Goal: Information Seeking & Learning: Check status

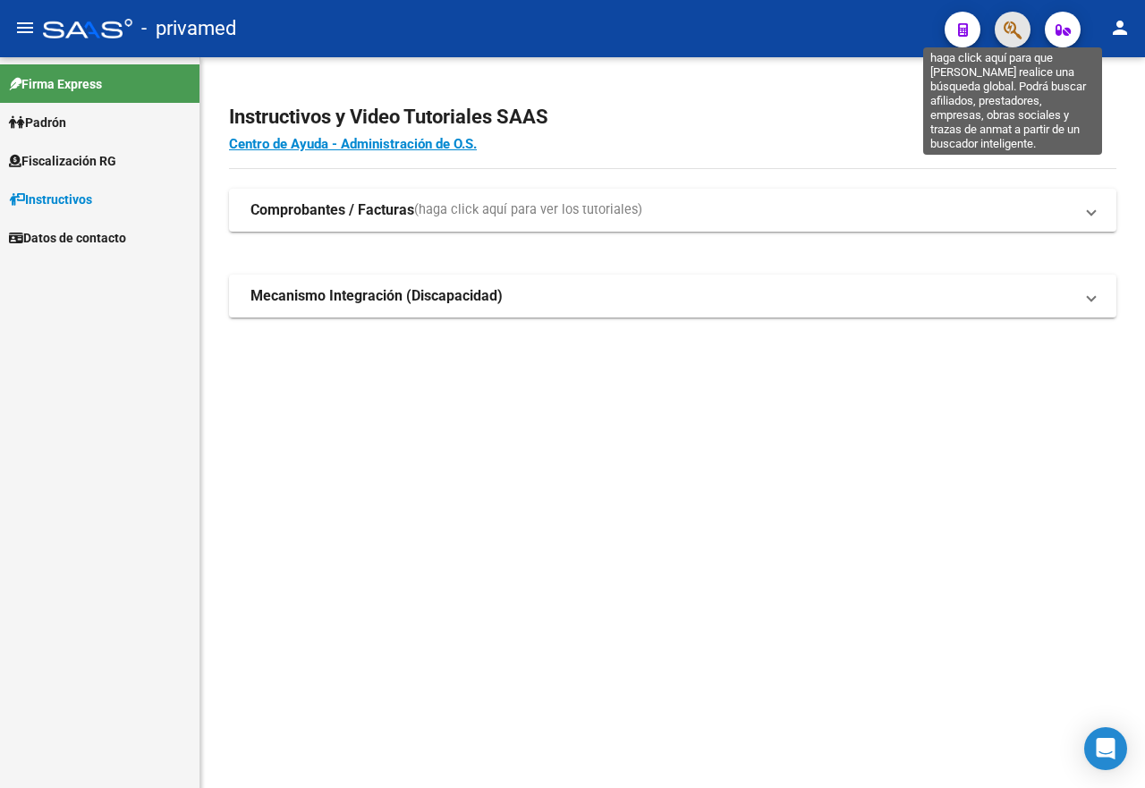
click at [1011, 40] on icon "button" at bounding box center [1013, 30] width 18 height 21
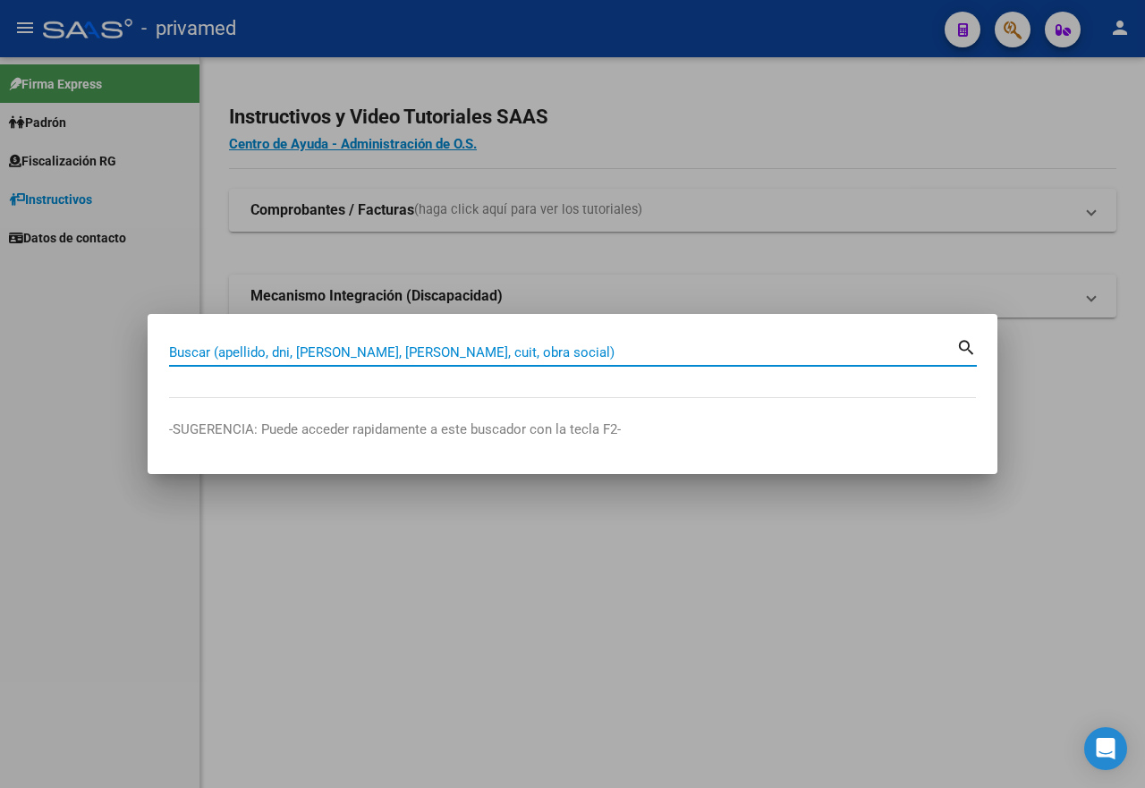
paste input "20400184780"
type input "20400184780"
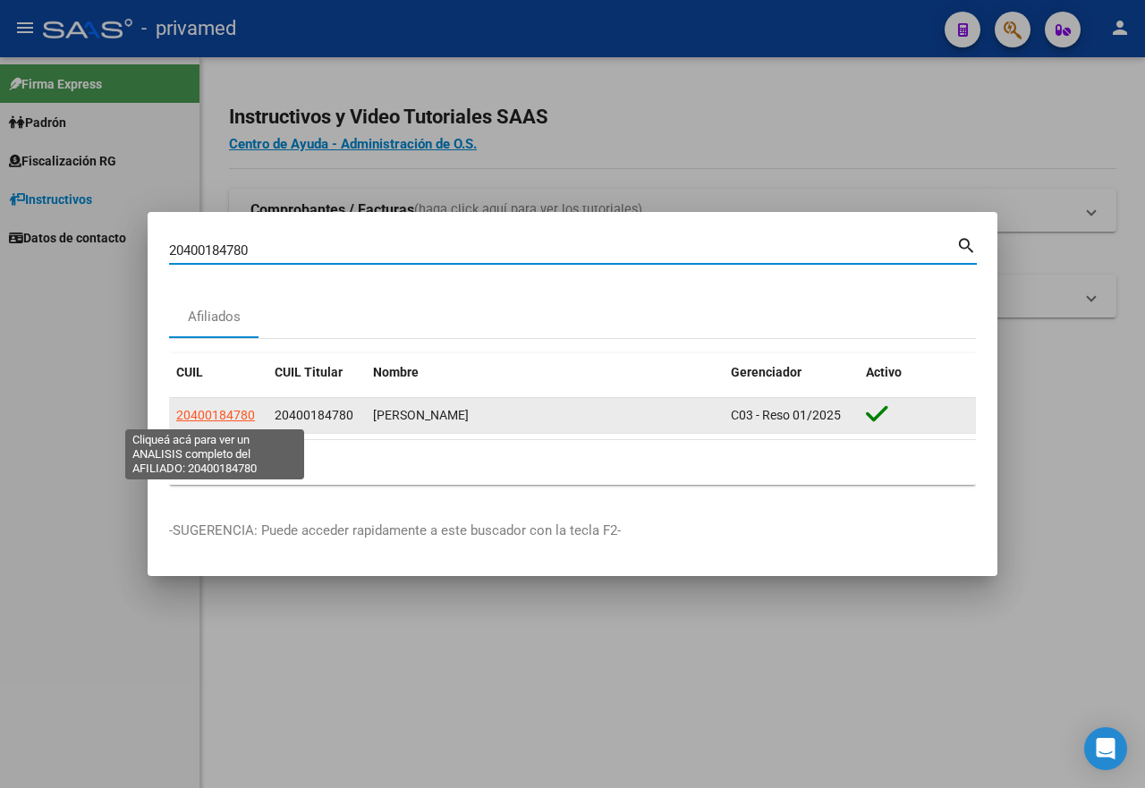
click at [228, 417] on span "20400184780" at bounding box center [215, 415] width 79 height 14
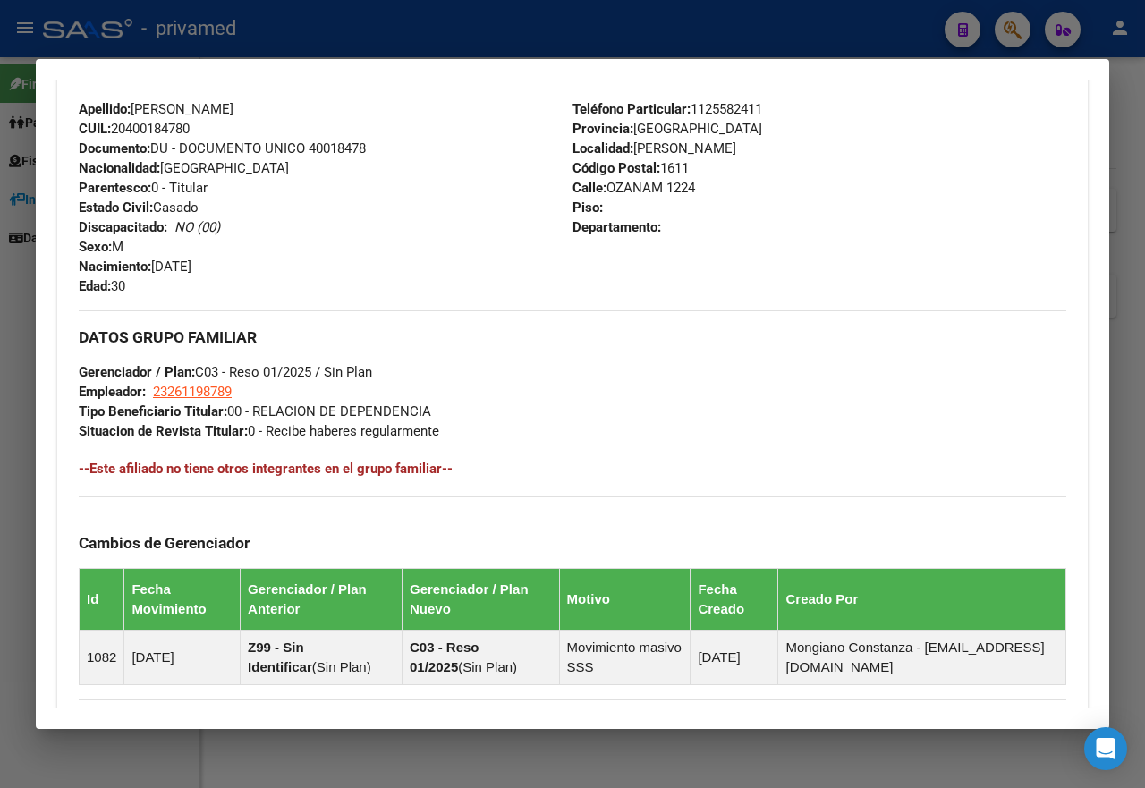
scroll to position [977, 0]
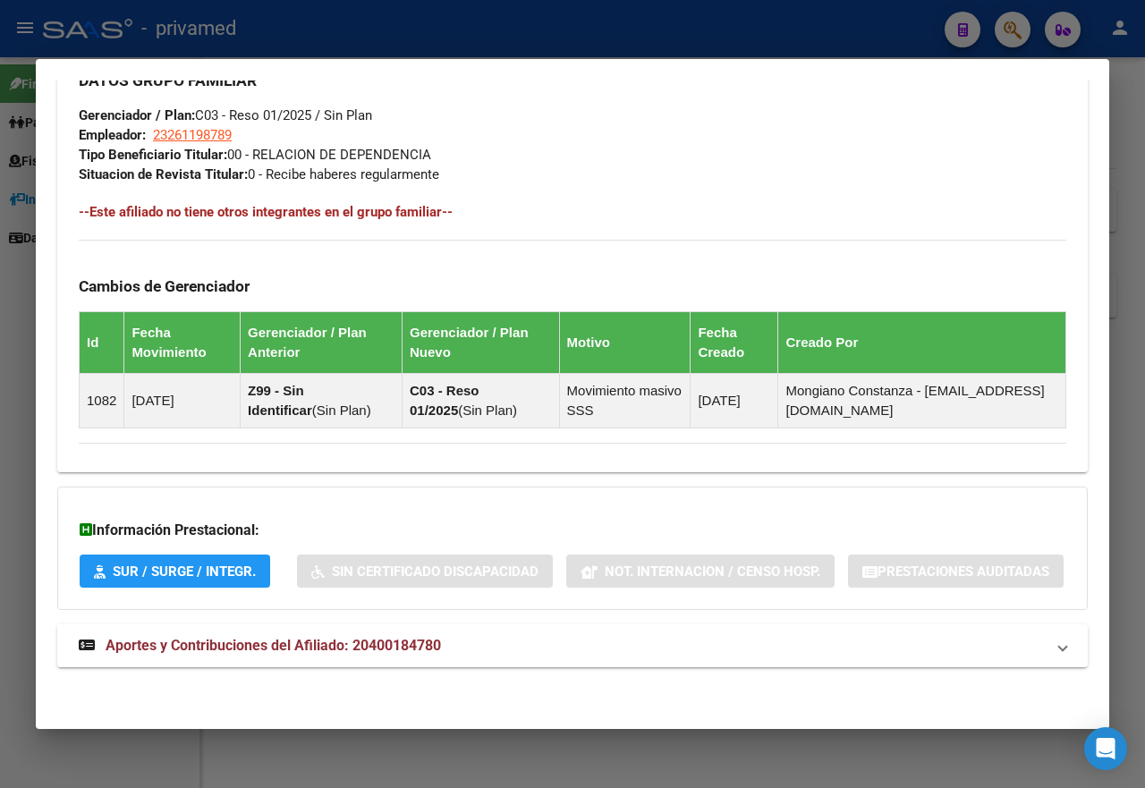
click at [336, 647] on span "Aportes y Contribuciones del Afiliado: 20400184780" at bounding box center [274, 645] width 336 height 17
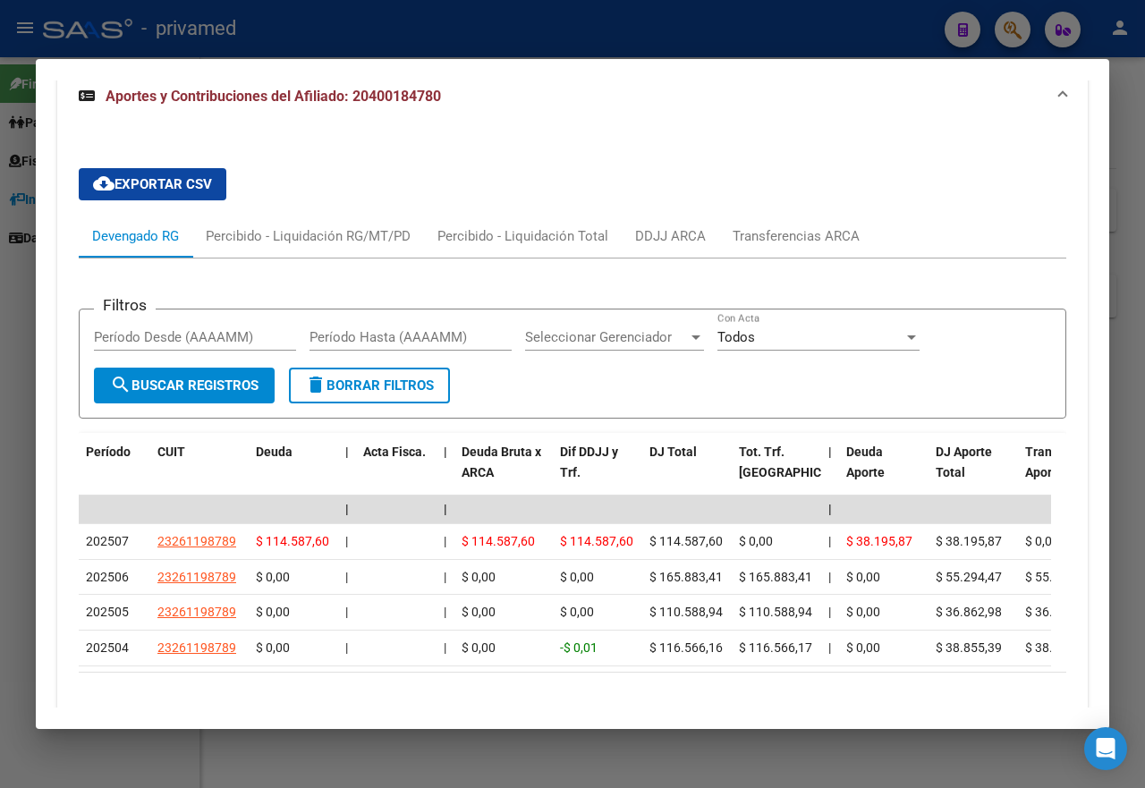
scroll to position [1619, 0]
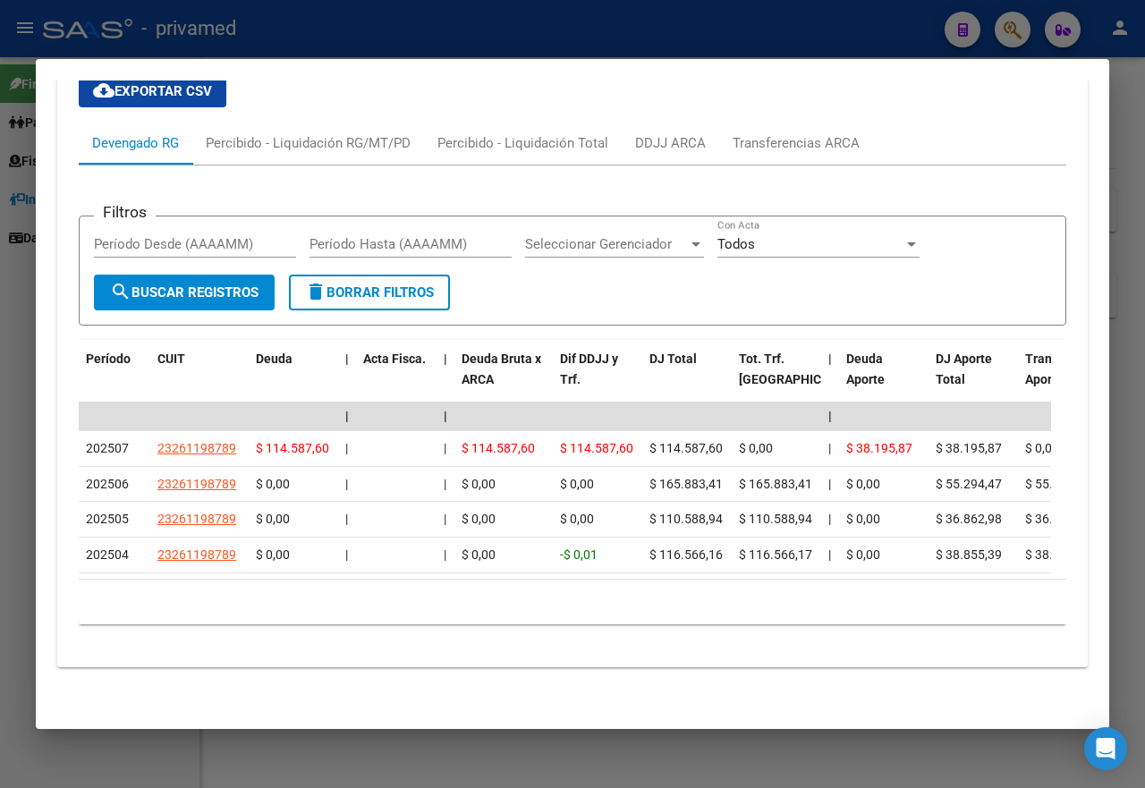
click at [774, 26] on div at bounding box center [572, 394] width 1145 height 788
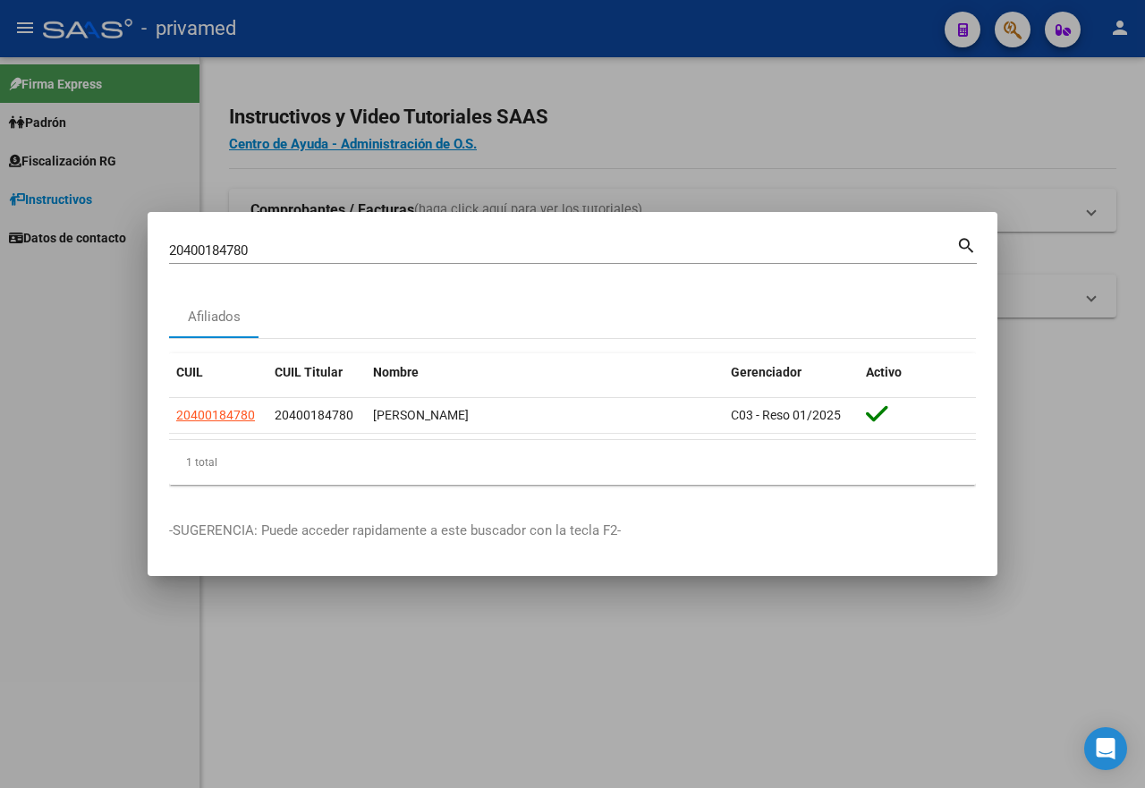
click at [774, 26] on div at bounding box center [572, 394] width 1145 height 788
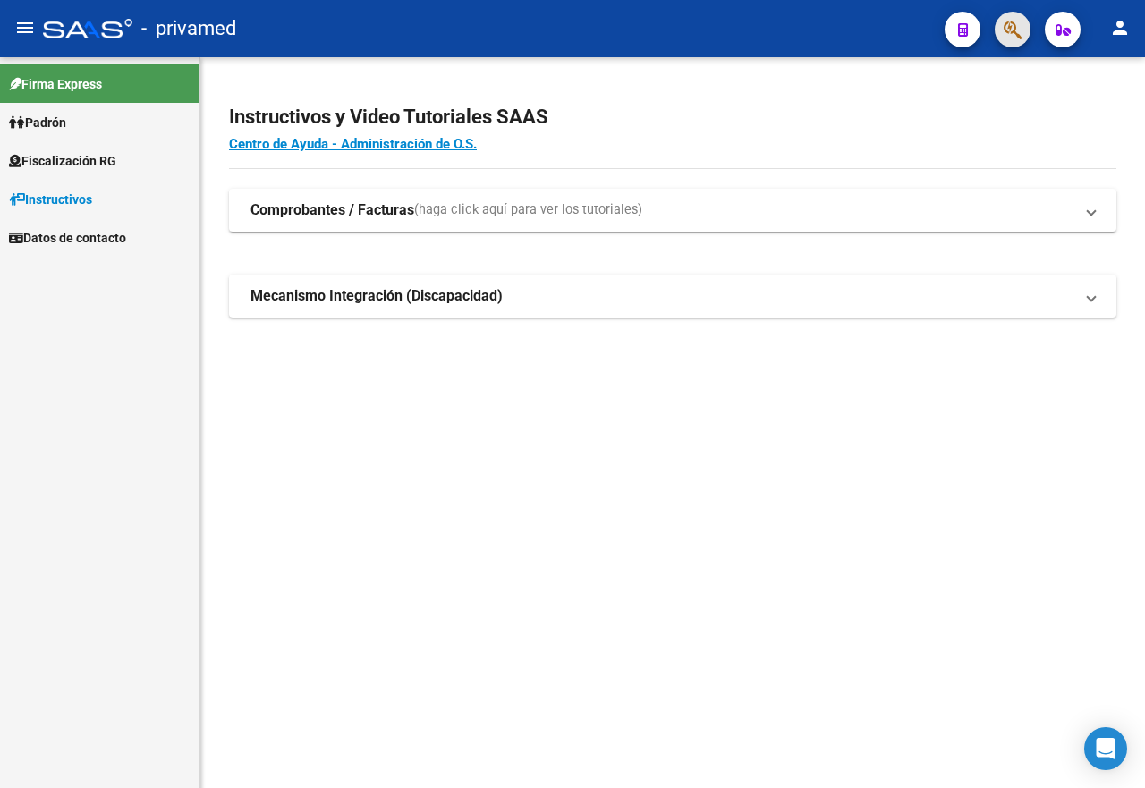
click at [1003, 33] on button "button" at bounding box center [1013, 30] width 36 height 36
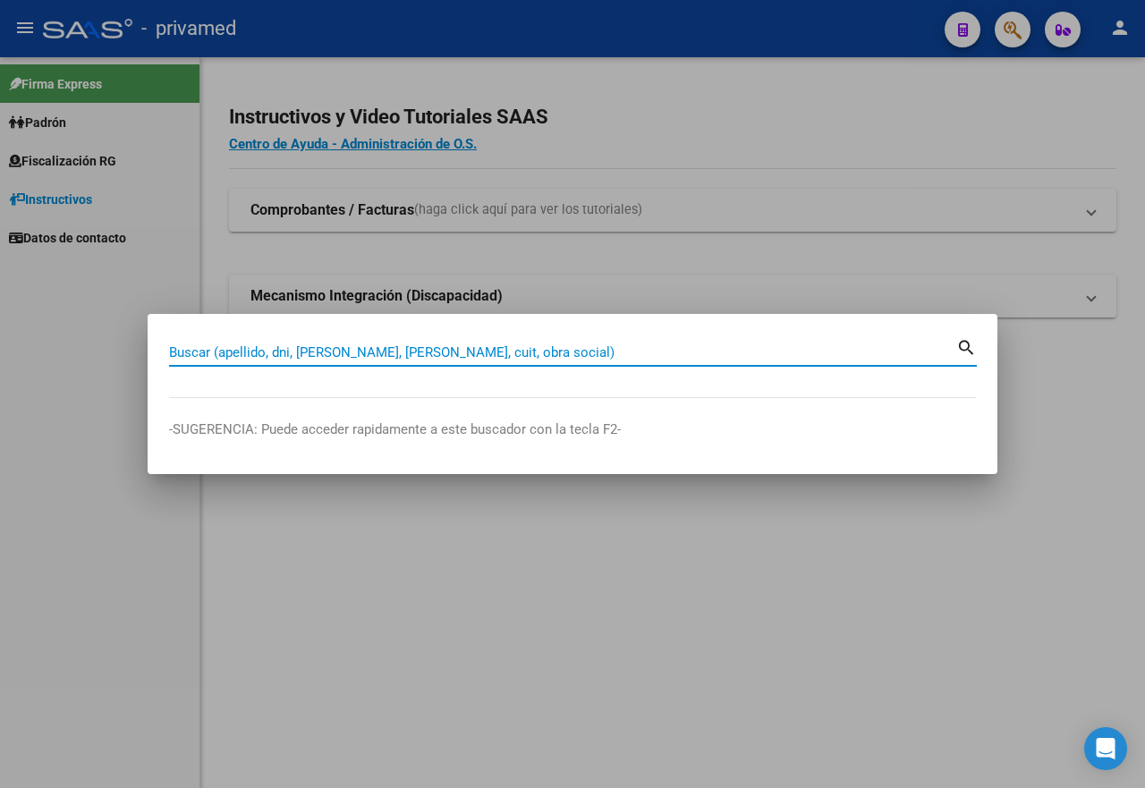
paste input "23272367809"
type input "23272367809"
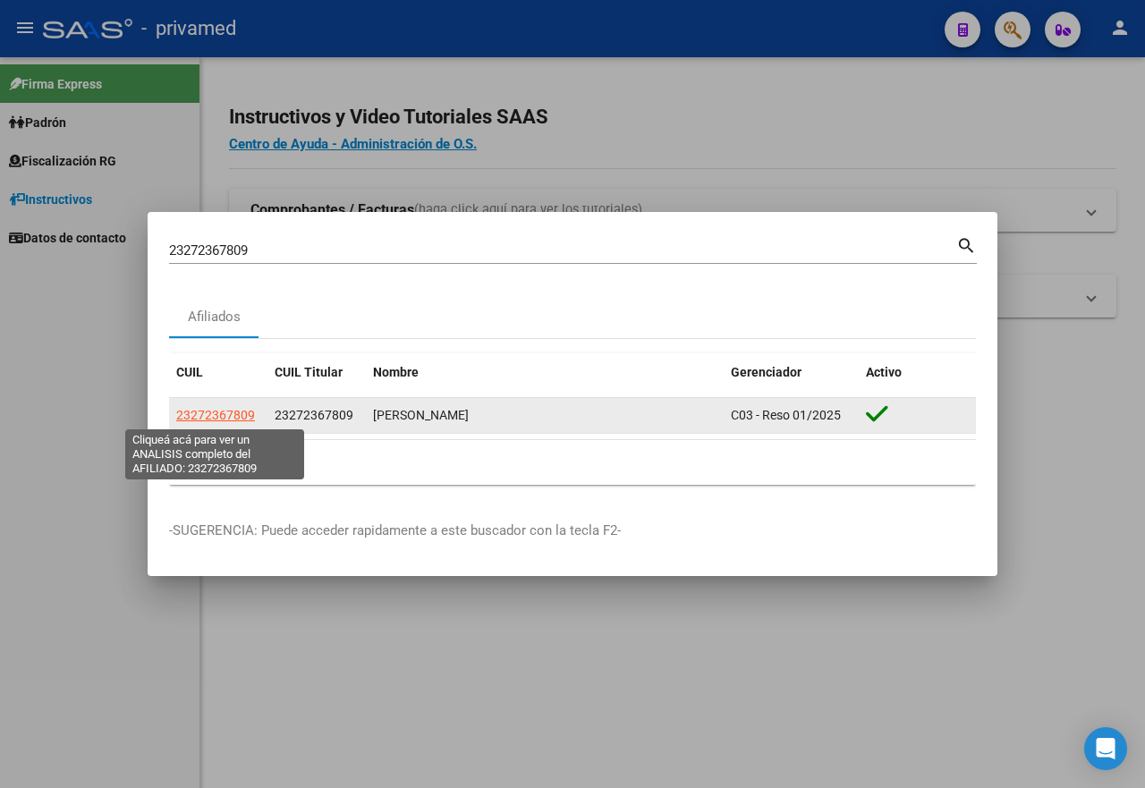
click at [210, 417] on span "23272367809" at bounding box center [215, 415] width 79 height 14
type textarea "23272367809"
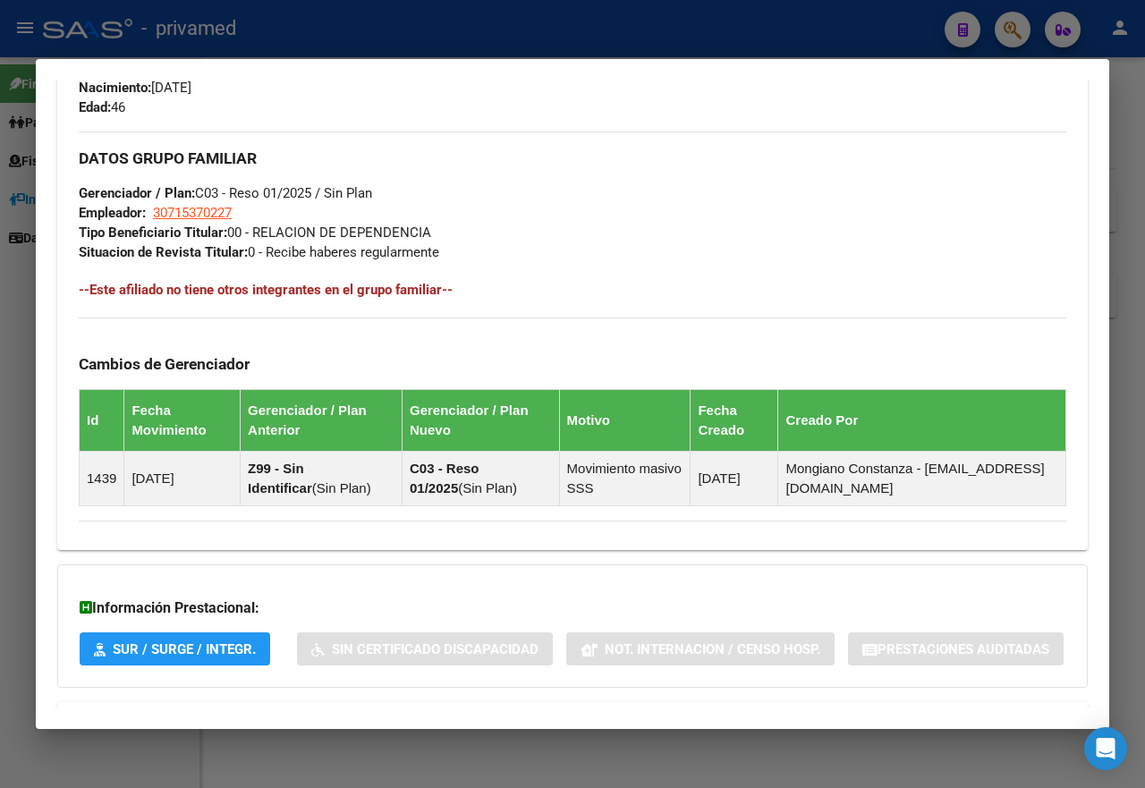
scroll to position [977, 0]
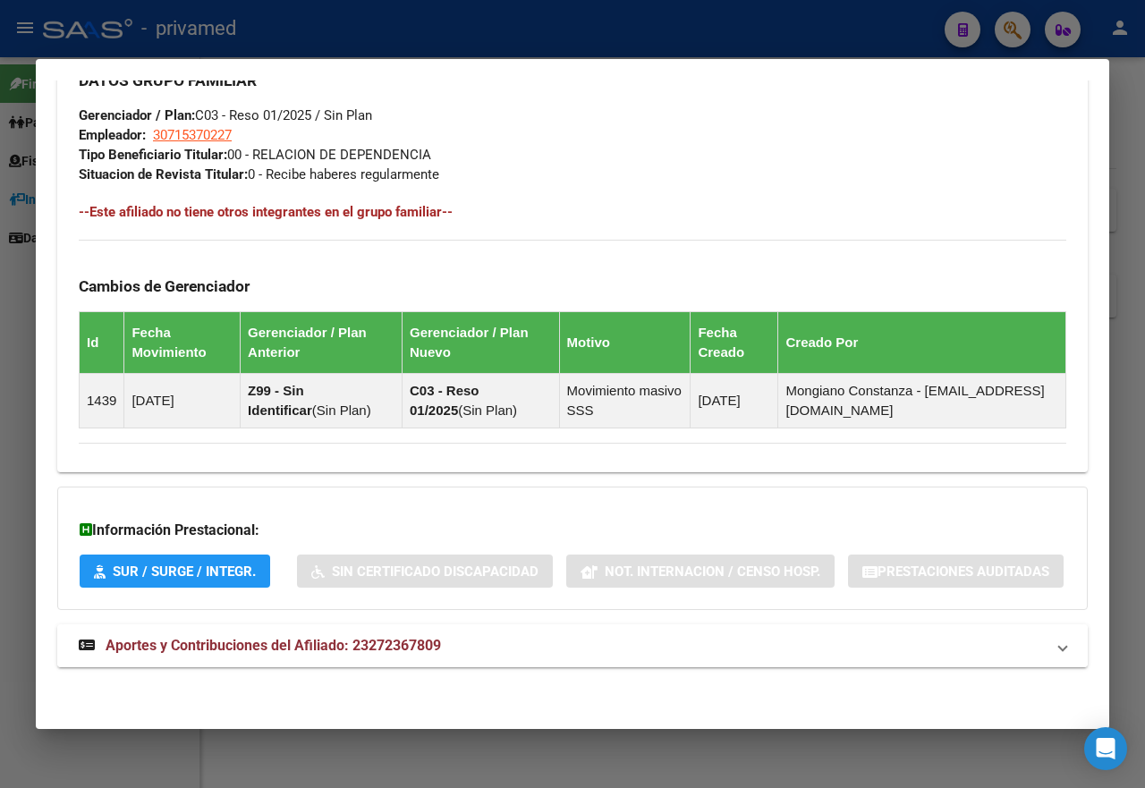
click at [413, 647] on span "Aportes y Contribuciones del Afiliado: 23272367809" at bounding box center [274, 645] width 336 height 17
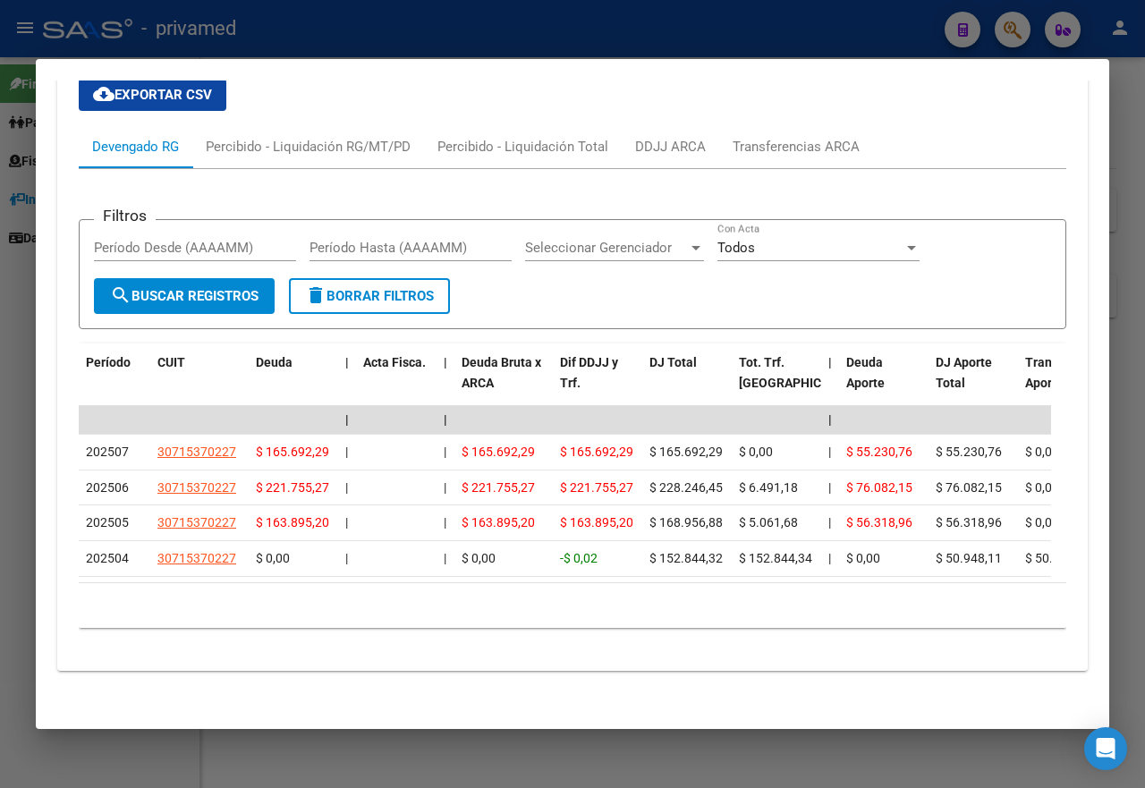
scroll to position [1646, 0]
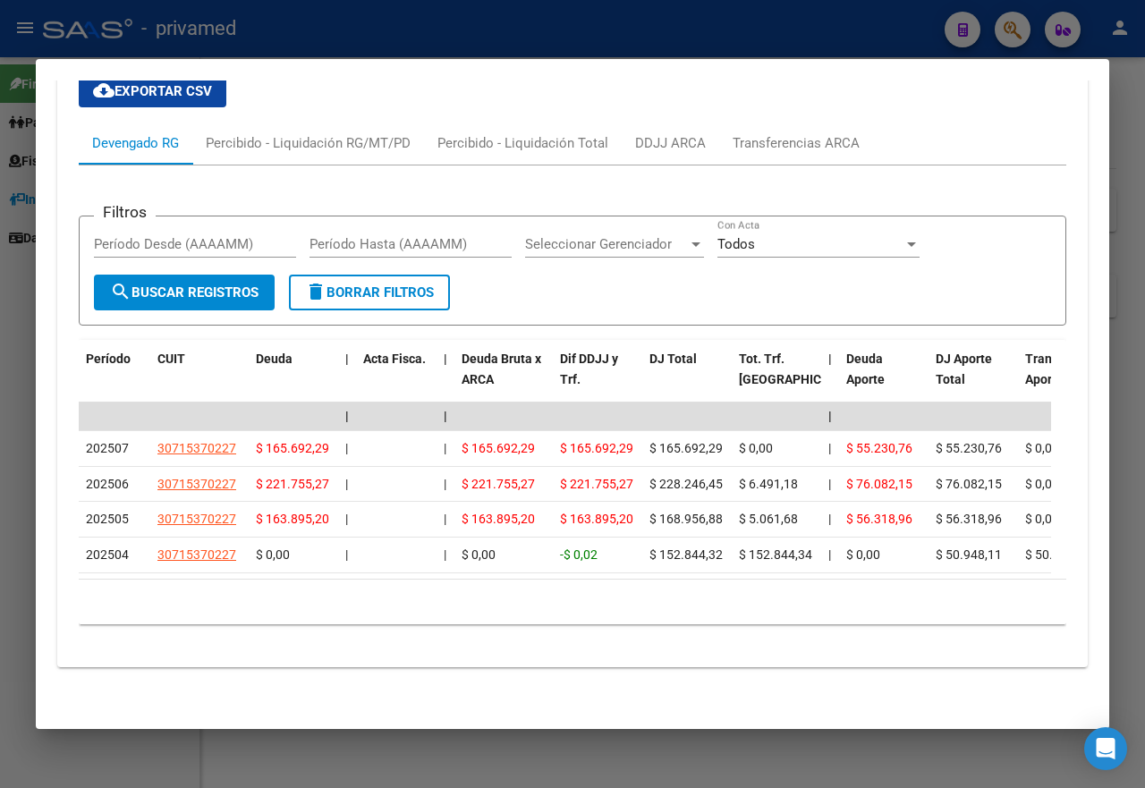
click at [898, 36] on div at bounding box center [572, 394] width 1145 height 788
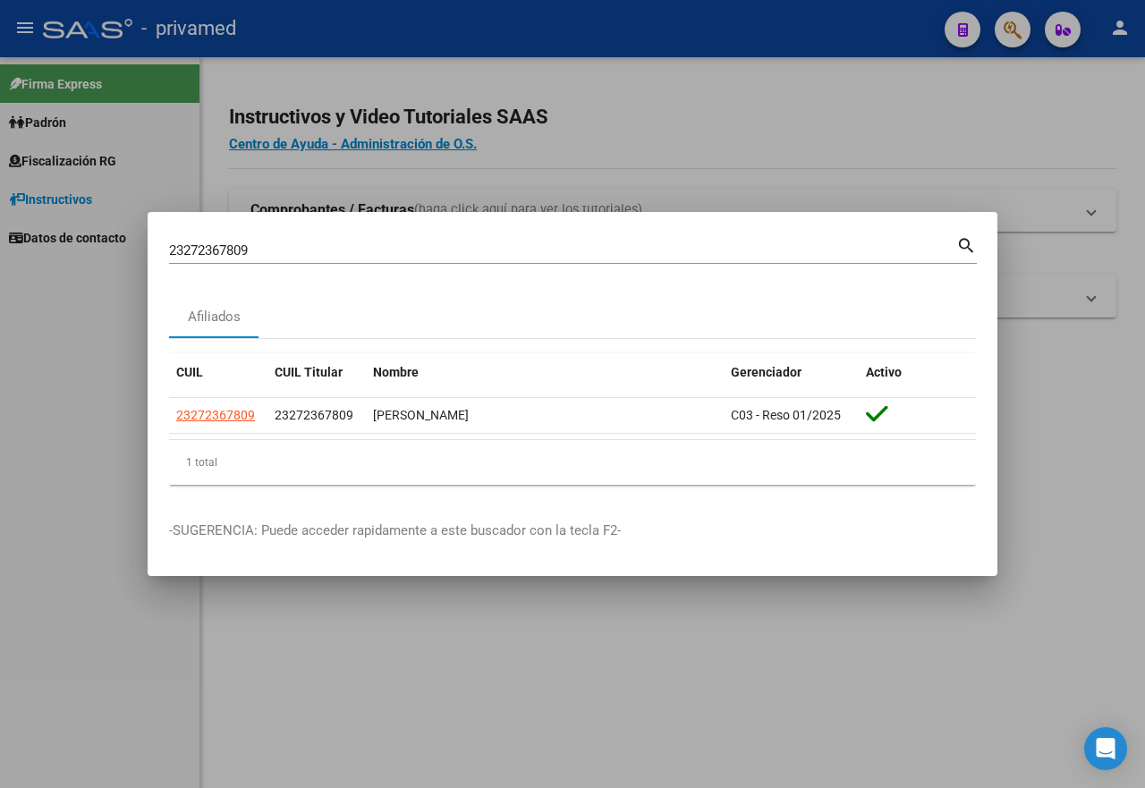
click at [898, 36] on div at bounding box center [572, 394] width 1145 height 788
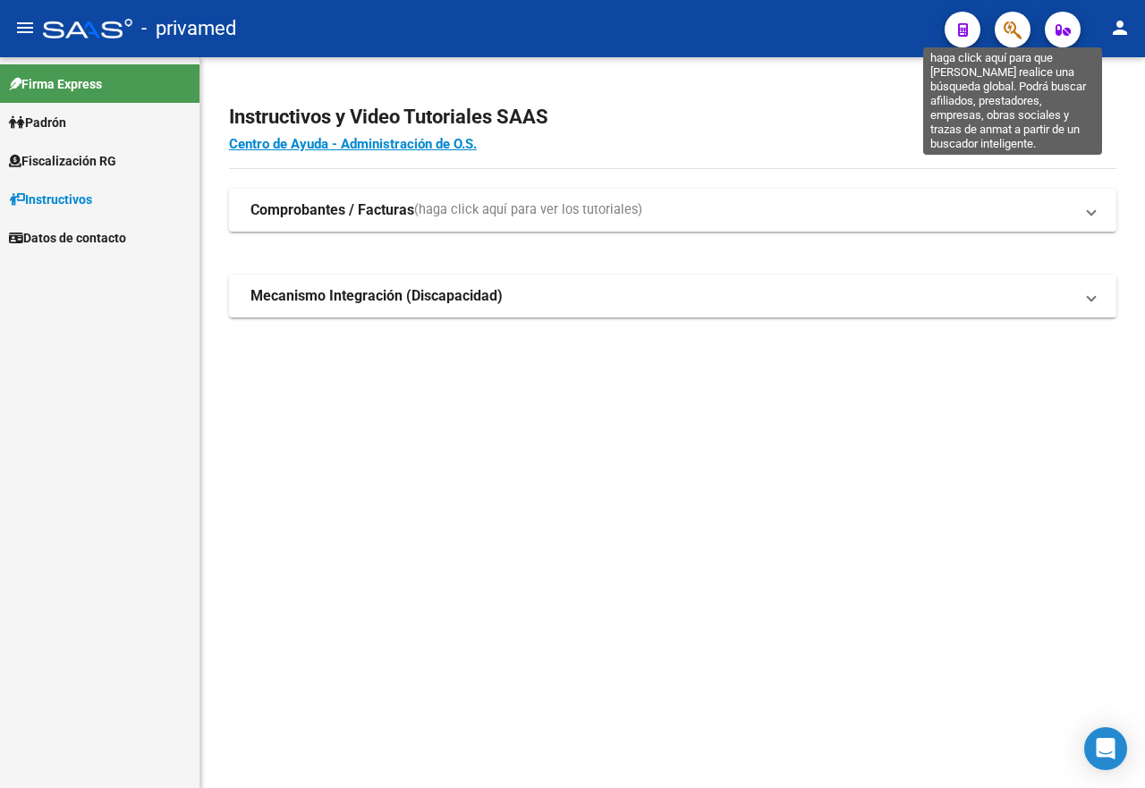
click at [1008, 30] on icon "button" at bounding box center [1013, 30] width 18 height 21
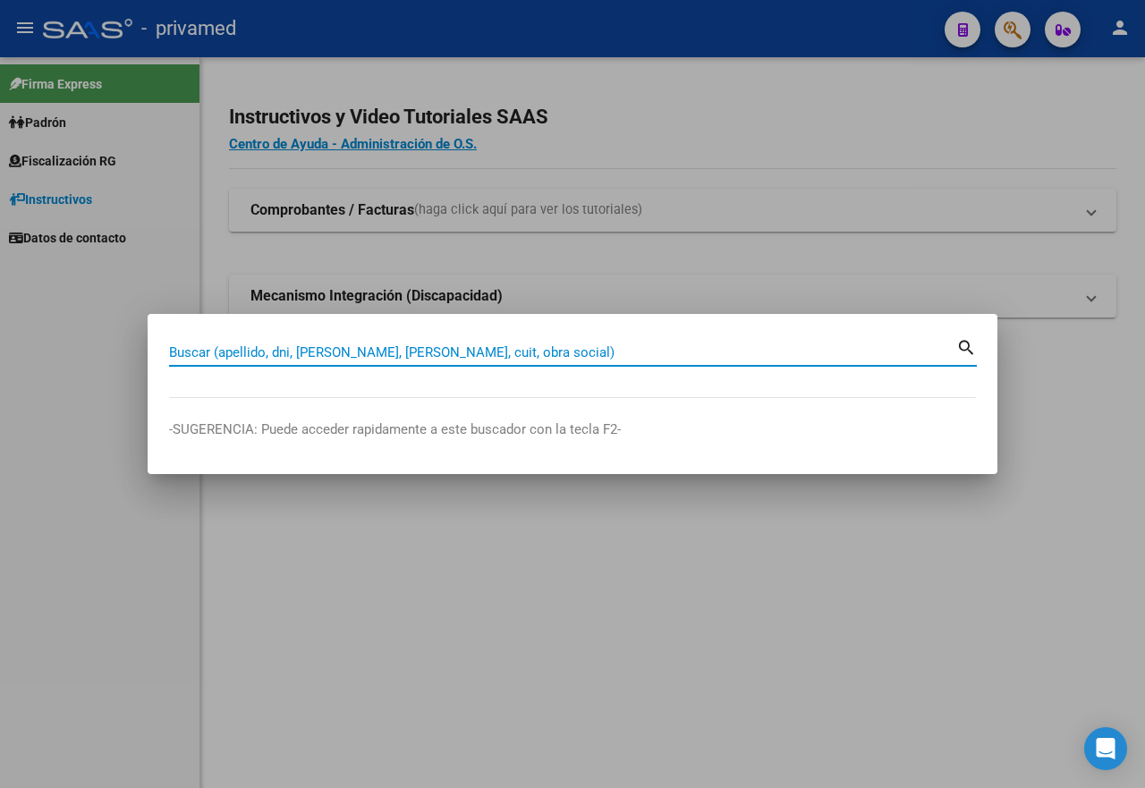
paste input "27273806259"
type input "27273806259"
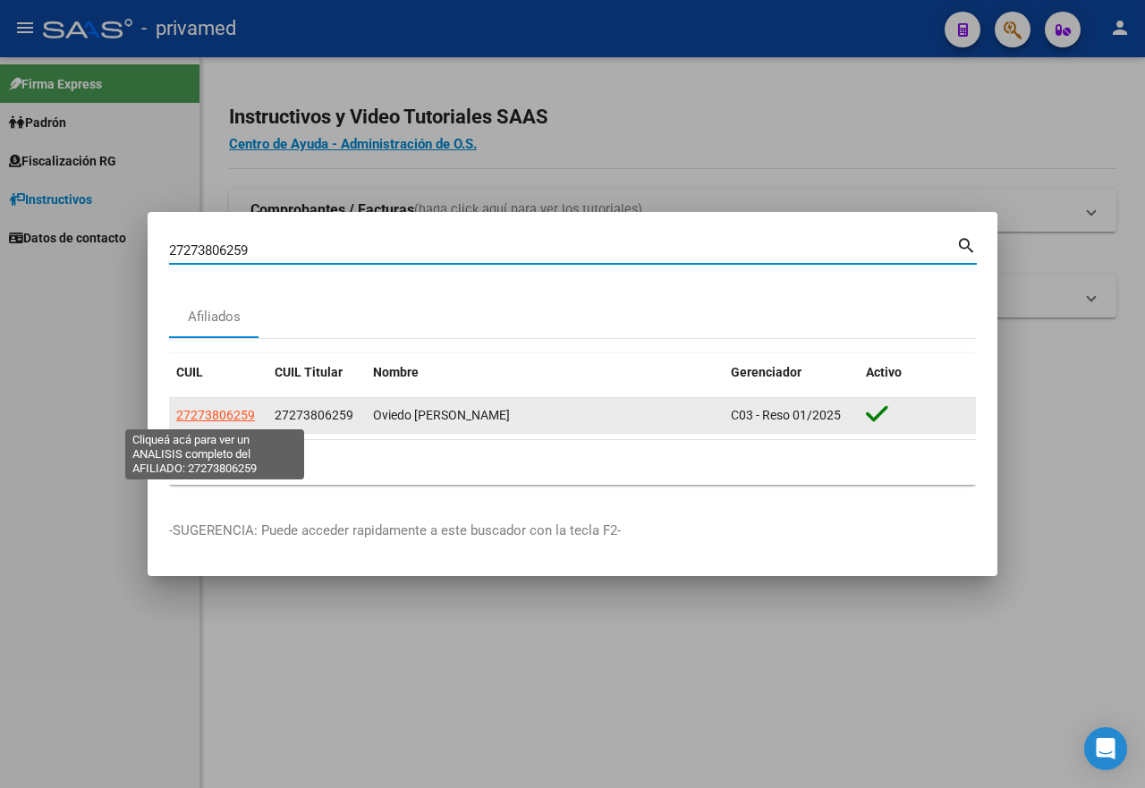
click at [224, 413] on span "27273806259" at bounding box center [215, 415] width 79 height 14
type textarea "27273806259"
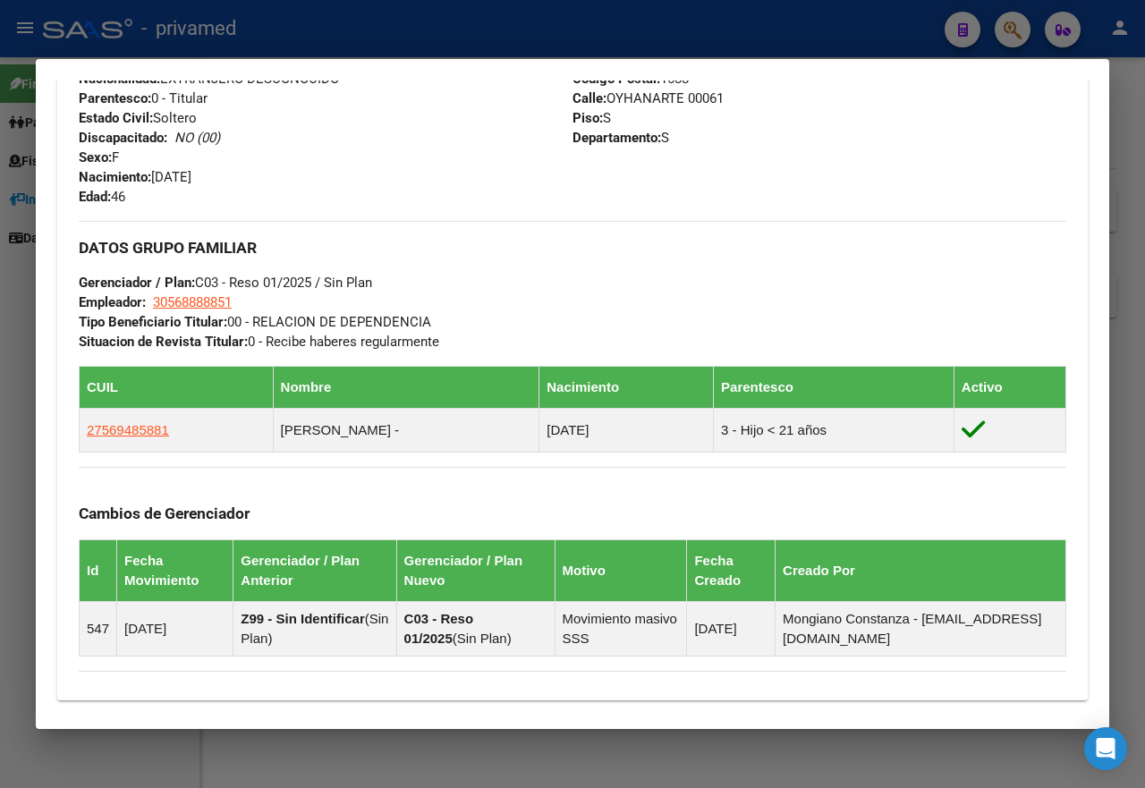
scroll to position [1038, 0]
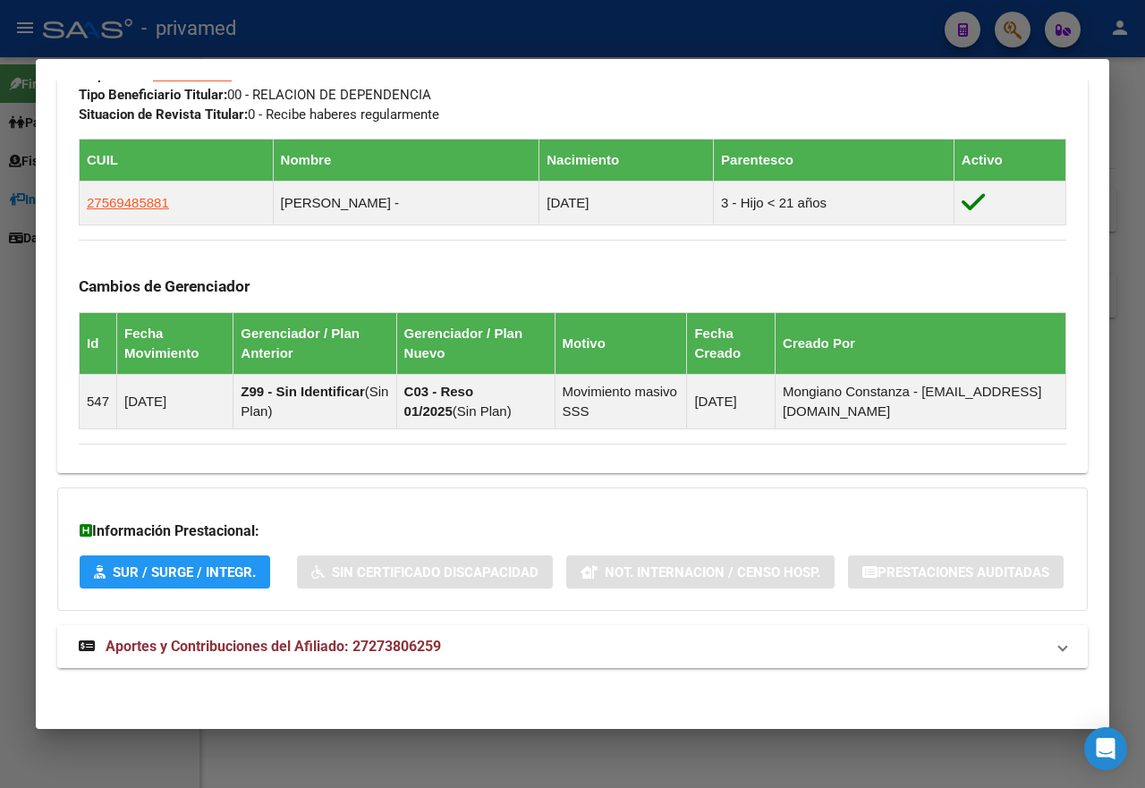
click at [382, 634] on mat-expansion-panel-header "Aportes y Contribuciones del Afiliado: 27273806259" at bounding box center [572, 646] width 1031 height 43
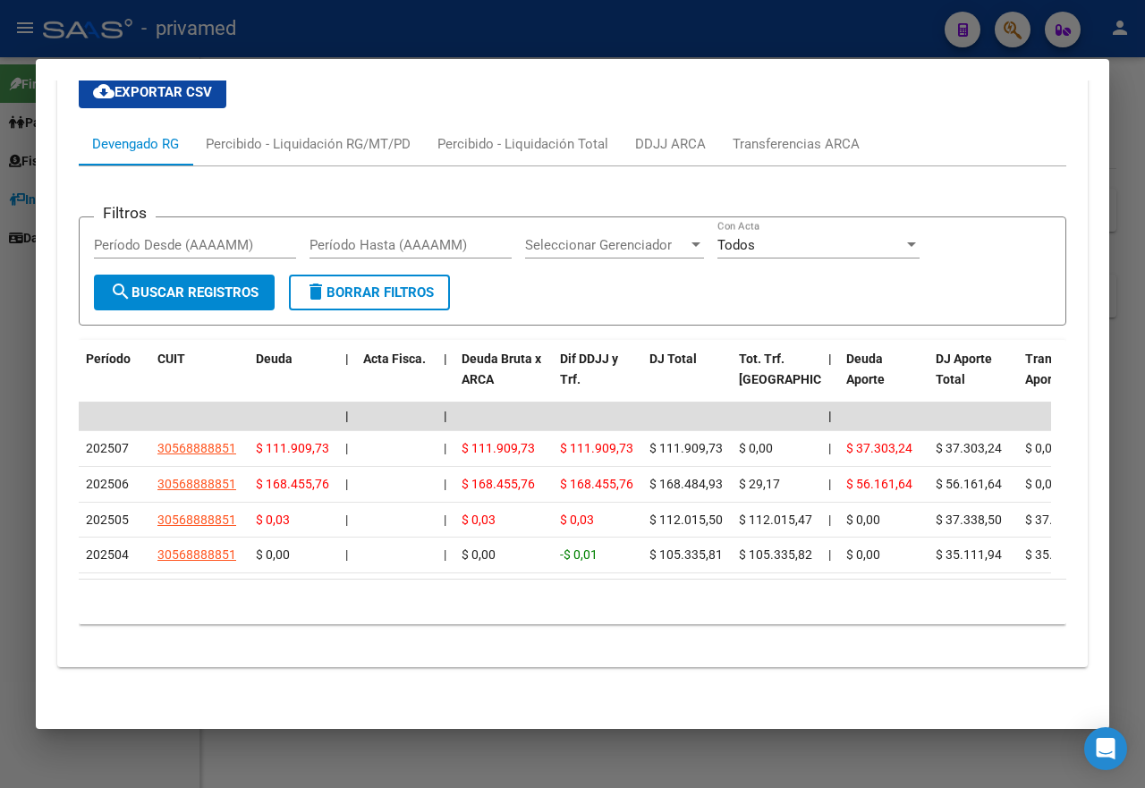
scroll to position [1664, 0]
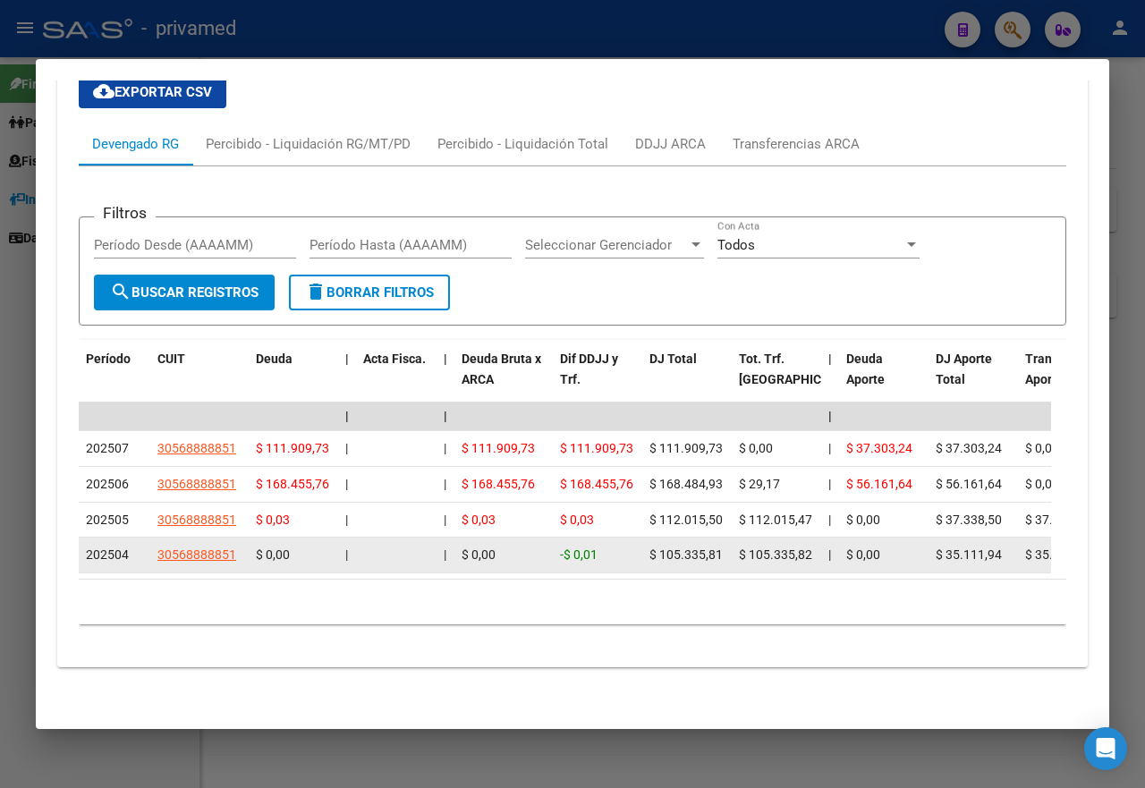
drag, startPoint x: 749, startPoint y: 581, endPoint x: 813, endPoint y: 576, distance: 63.7
click at [813, 566] on div "$ 105.335,82" at bounding box center [776, 555] width 75 height 21
copy span "105.335,82"
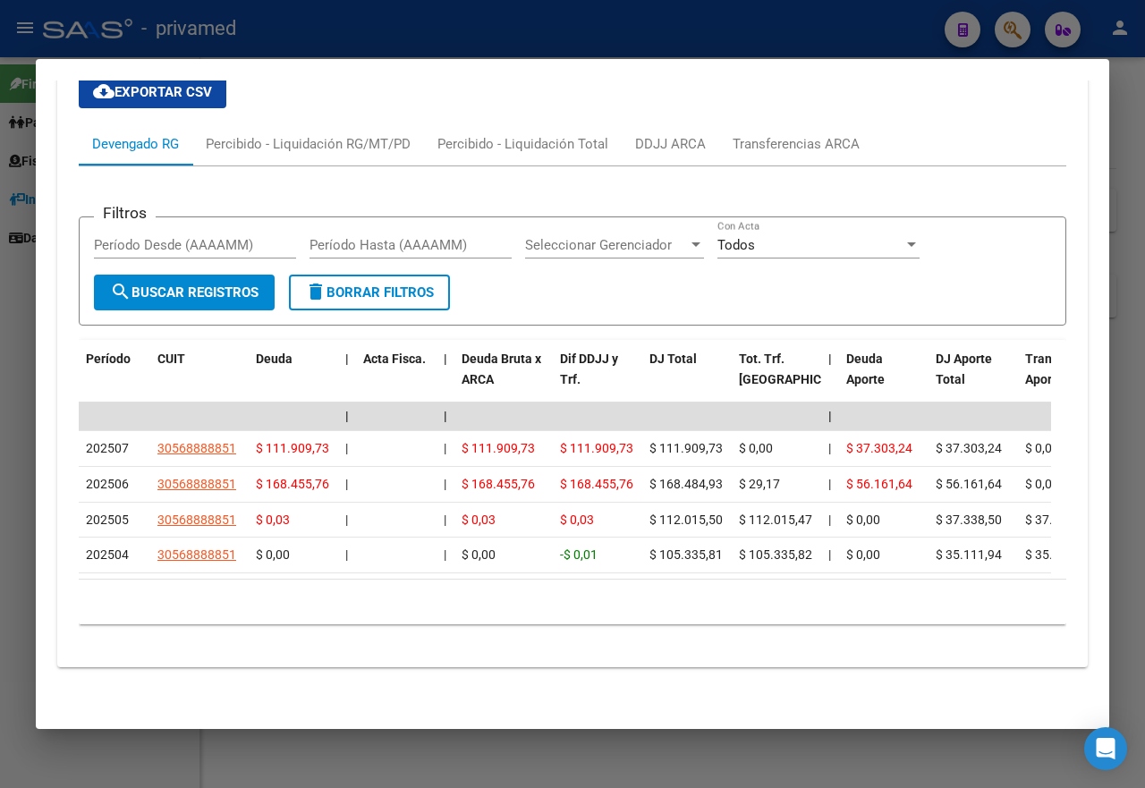
click at [824, 28] on div at bounding box center [572, 394] width 1145 height 788
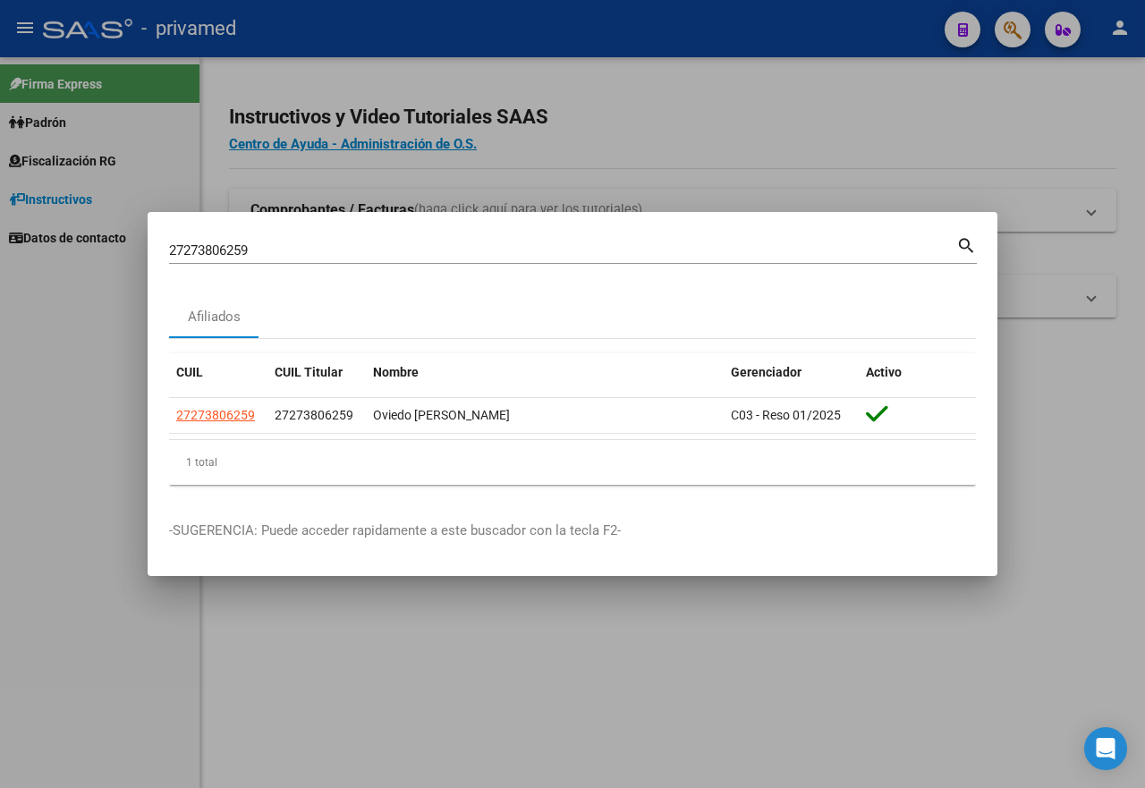
click at [980, 140] on div at bounding box center [572, 394] width 1145 height 788
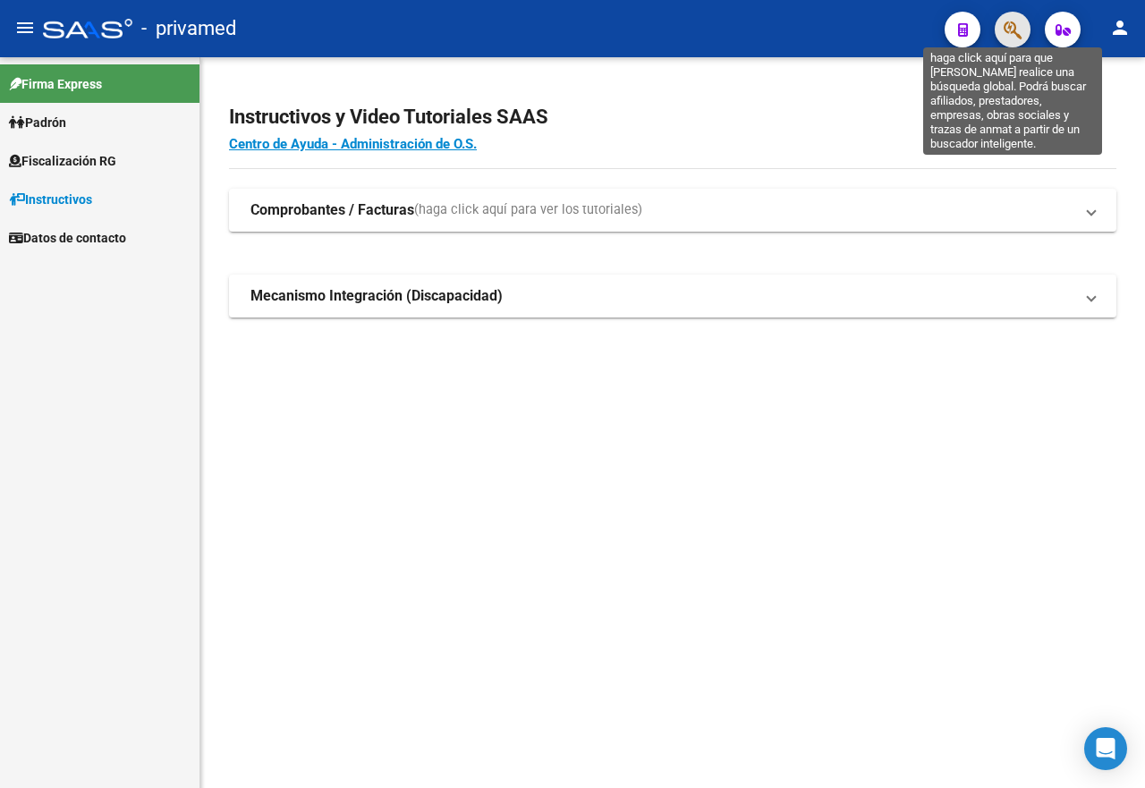
click at [1017, 24] on icon "button" at bounding box center [1013, 30] width 18 height 21
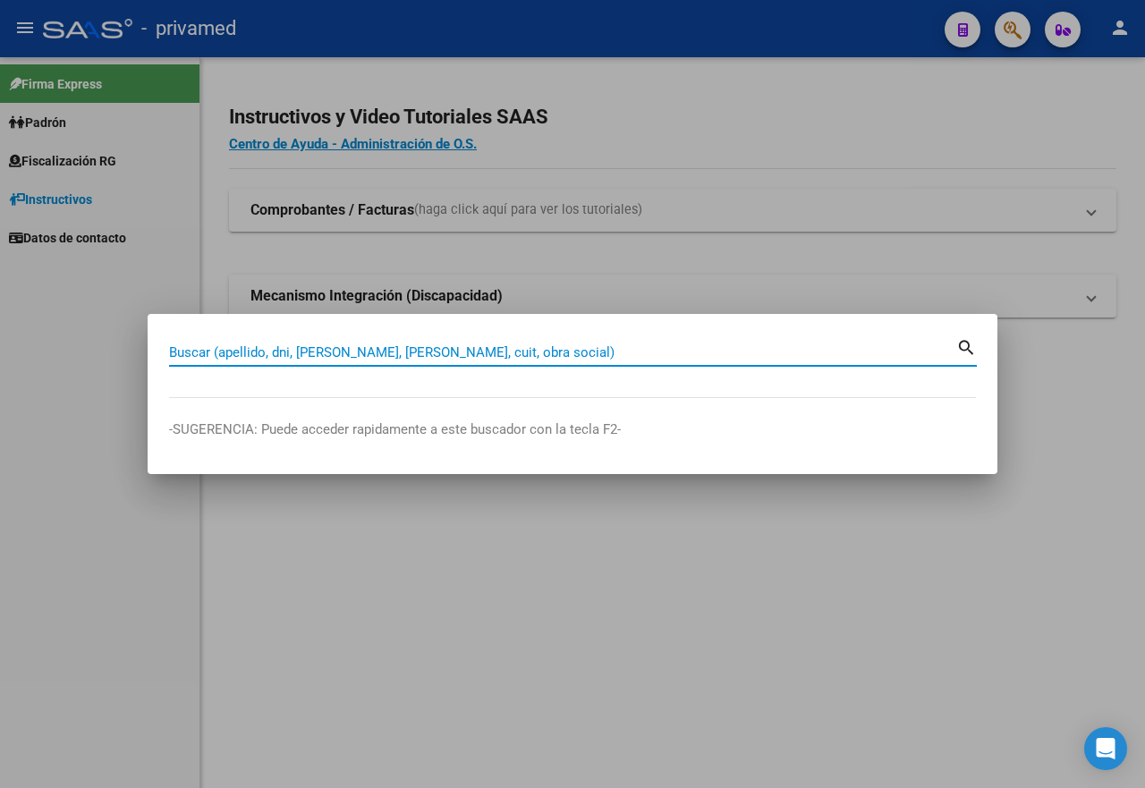
paste input "27239678632"
type input "27239678632"
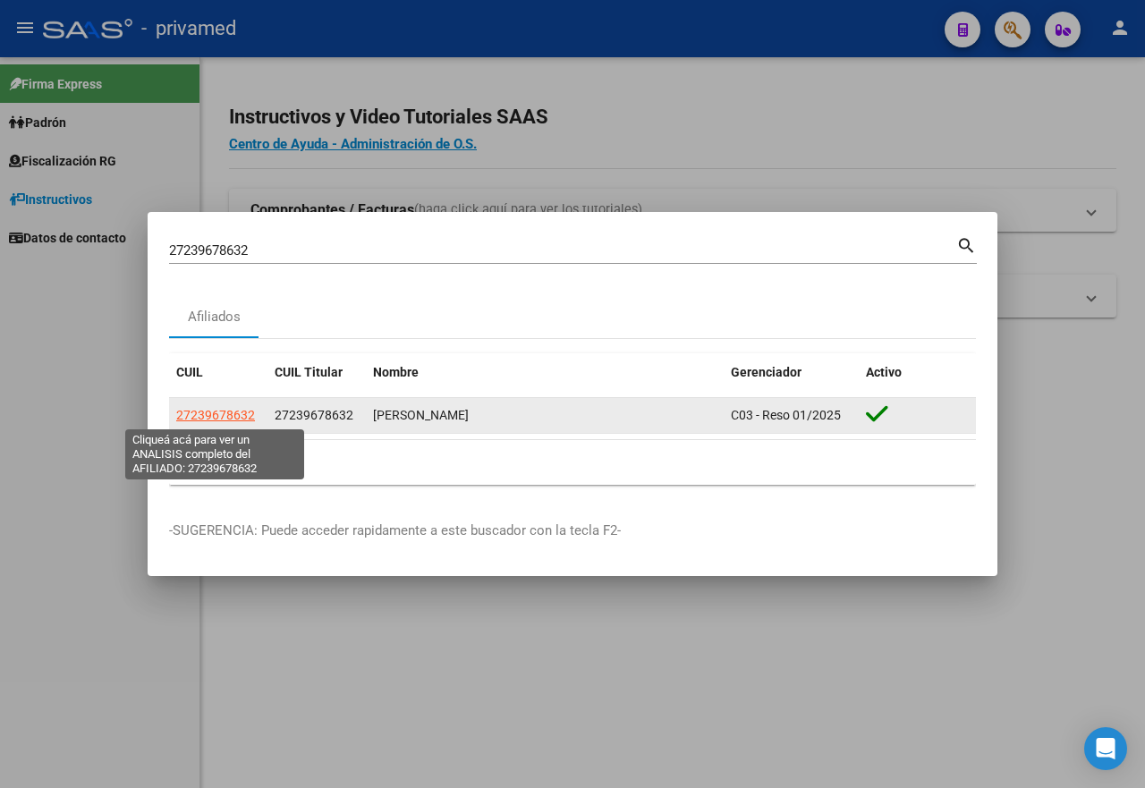
click at [235, 414] on span "27239678632" at bounding box center [215, 415] width 79 height 14
type textarea "27239678632"
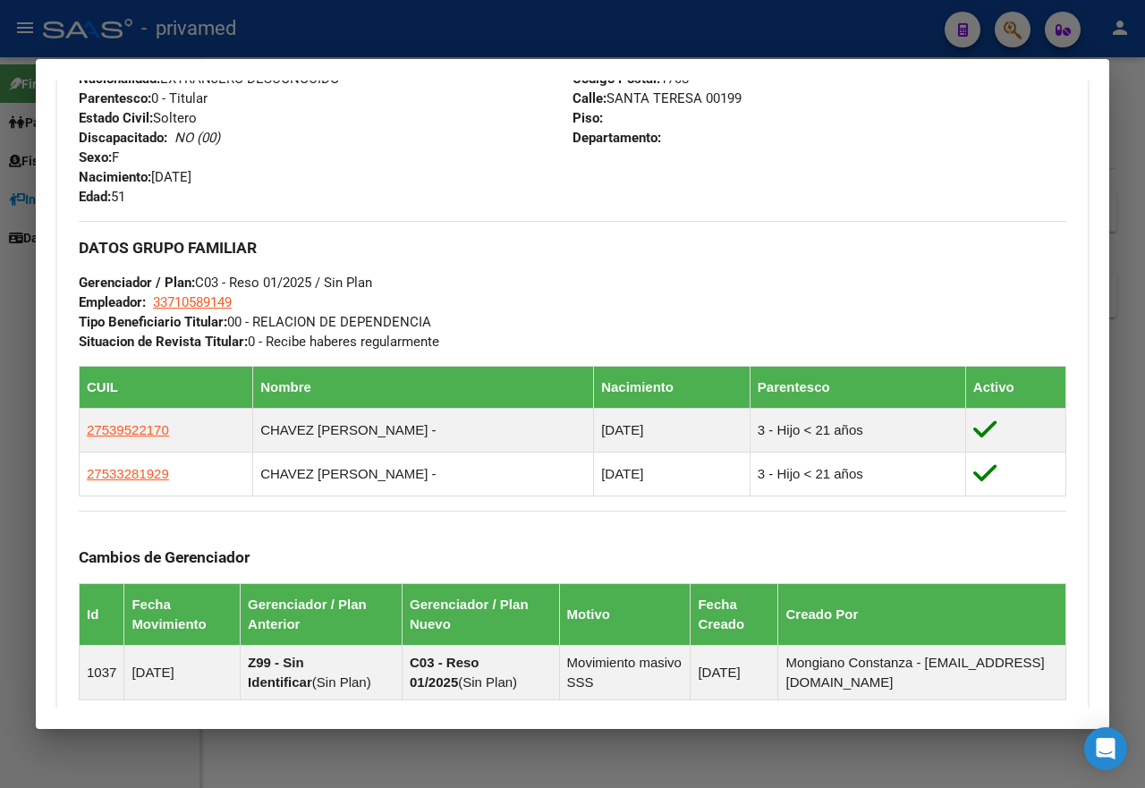
scroll to position [1082, 0]
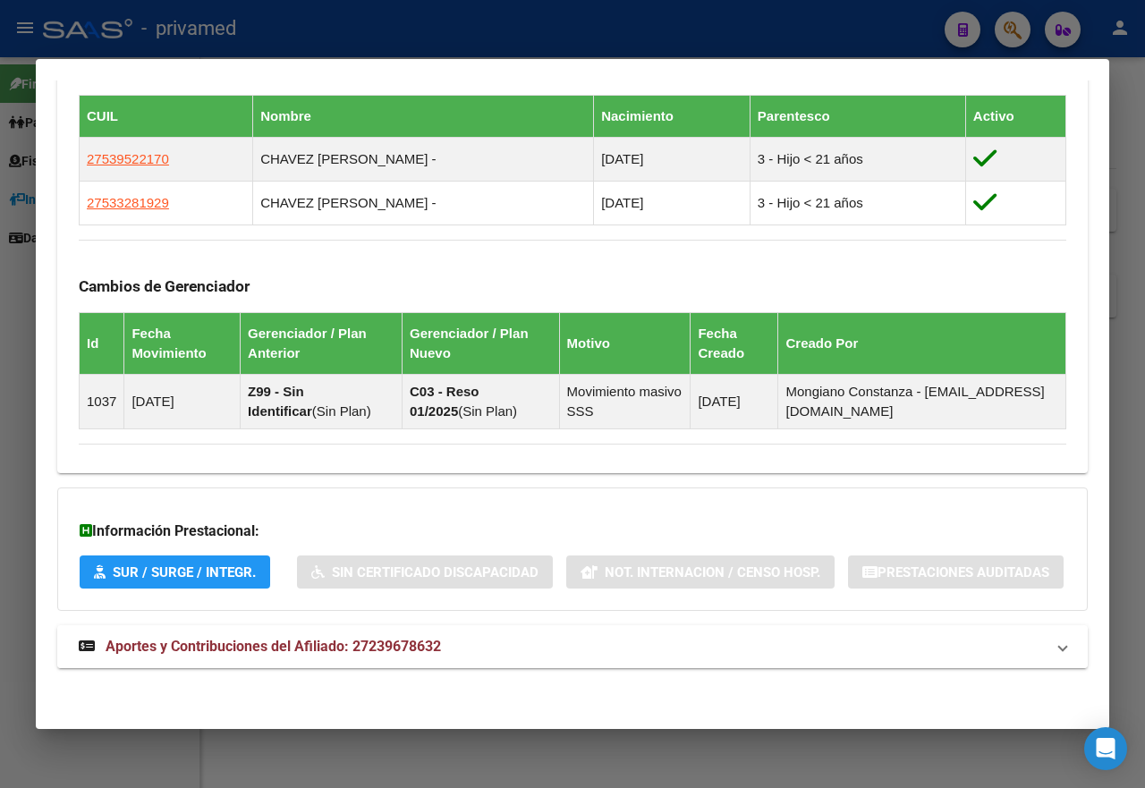
click at [345, 640] on span "Aportes y Contribuciones del Afiliado: 27239678632" at bounding box center [274, 646] width 336 height 17
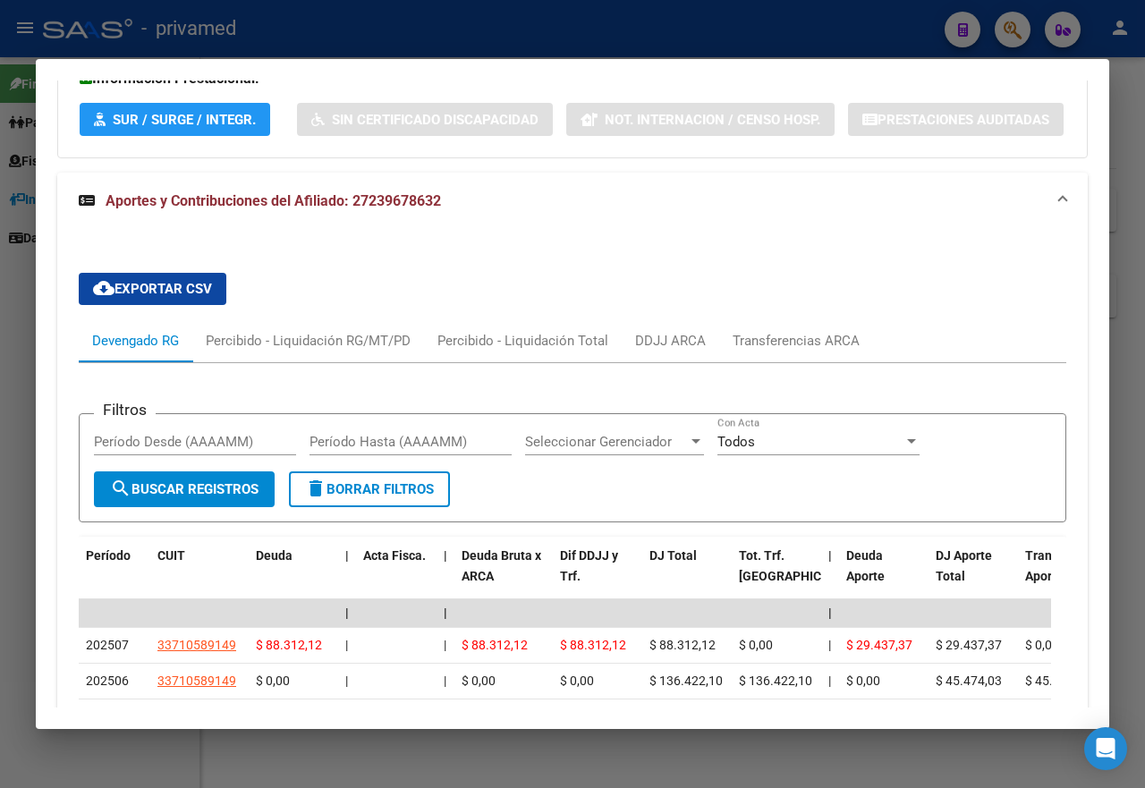
scroll to position [1708, 0]
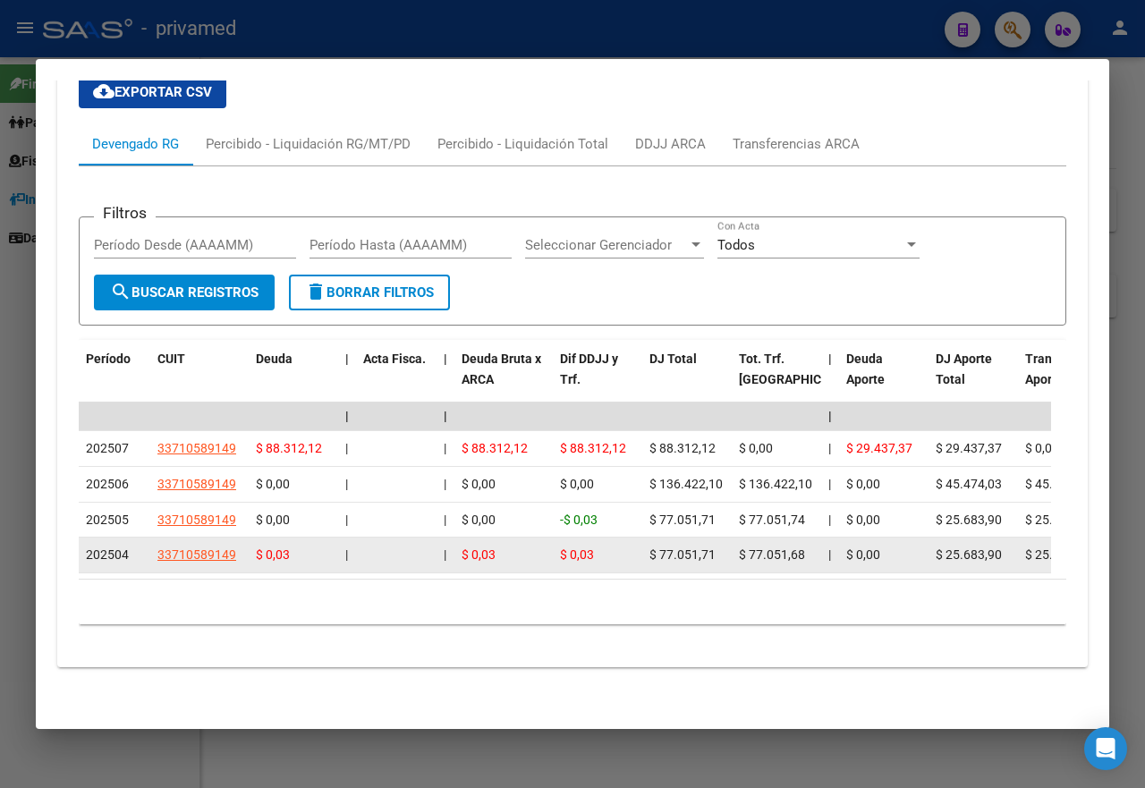
drag, startPoint x: 748, startPoint y: 582, endPoint x: 819, endPoint y: 583, distance: 70.7
click at [819, 573] on datatable-body-cell "$ 77.051,68" at bounding box center [776, 555] width 89 height 35
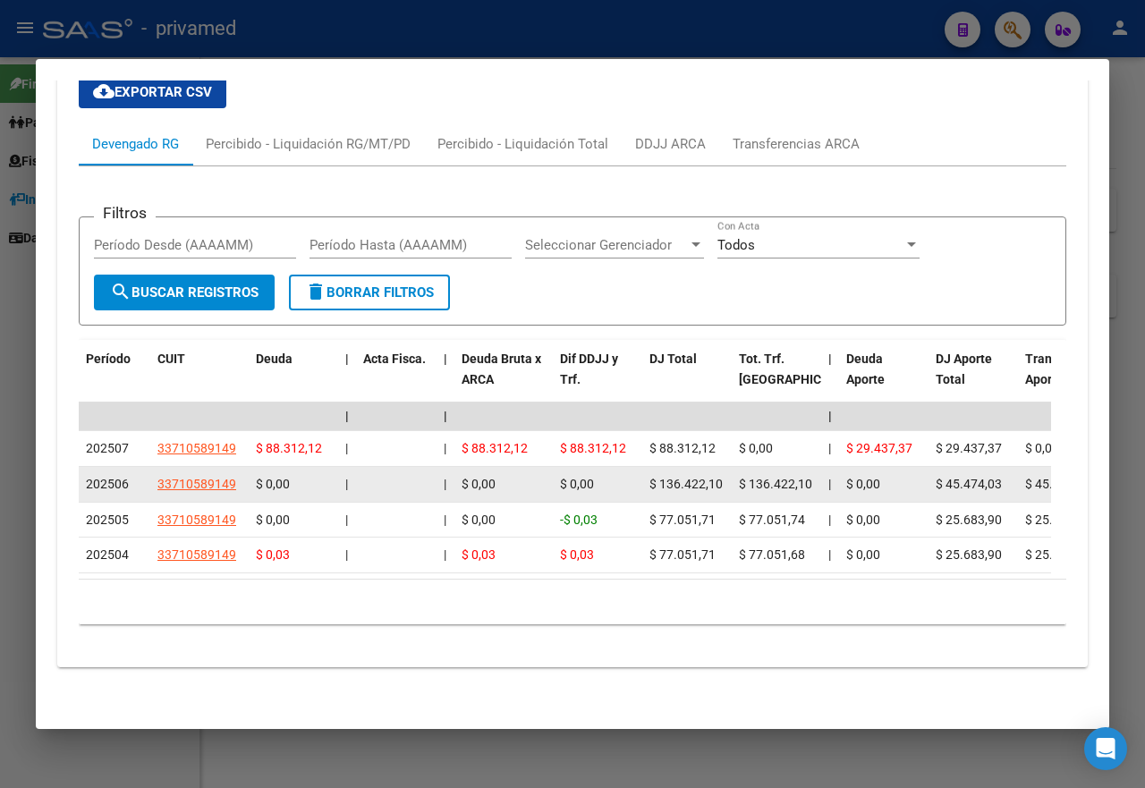
copy span "77.051,68"
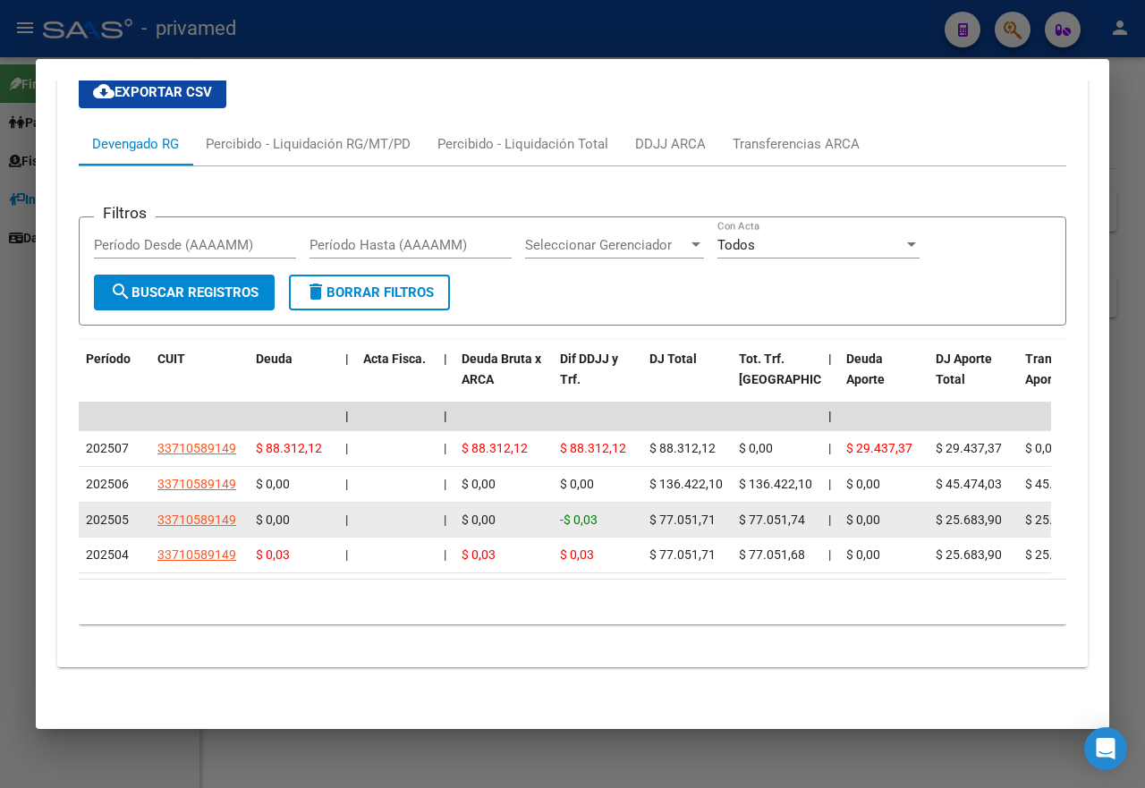
drag, startPoint x: 750, startPoint y: 542, endPoint x: 804, endPoint y: 543, distance: 54.6
click at [804, 531] on div "$ 77.051,74" at bounding box center [776, 520] width 75 height 21
copy span "77.051,74"
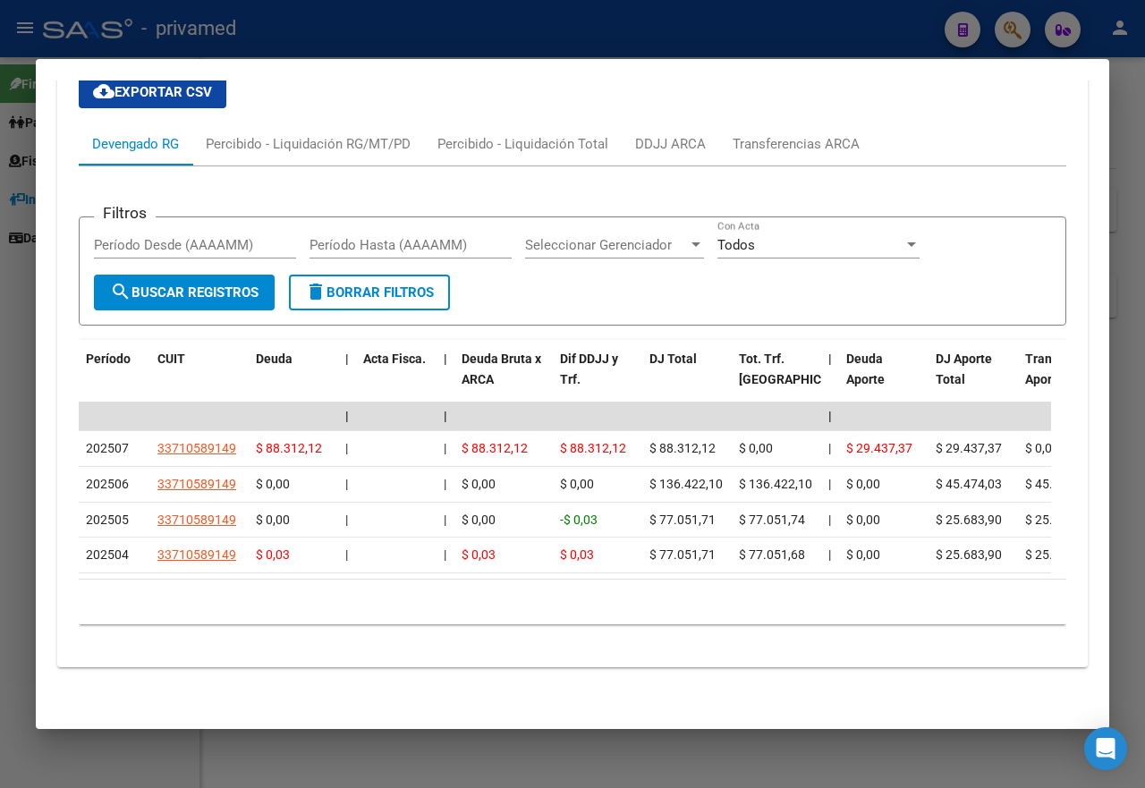
click at [881, 30] on div at bounding box center [572, 394] width 1145 height 788
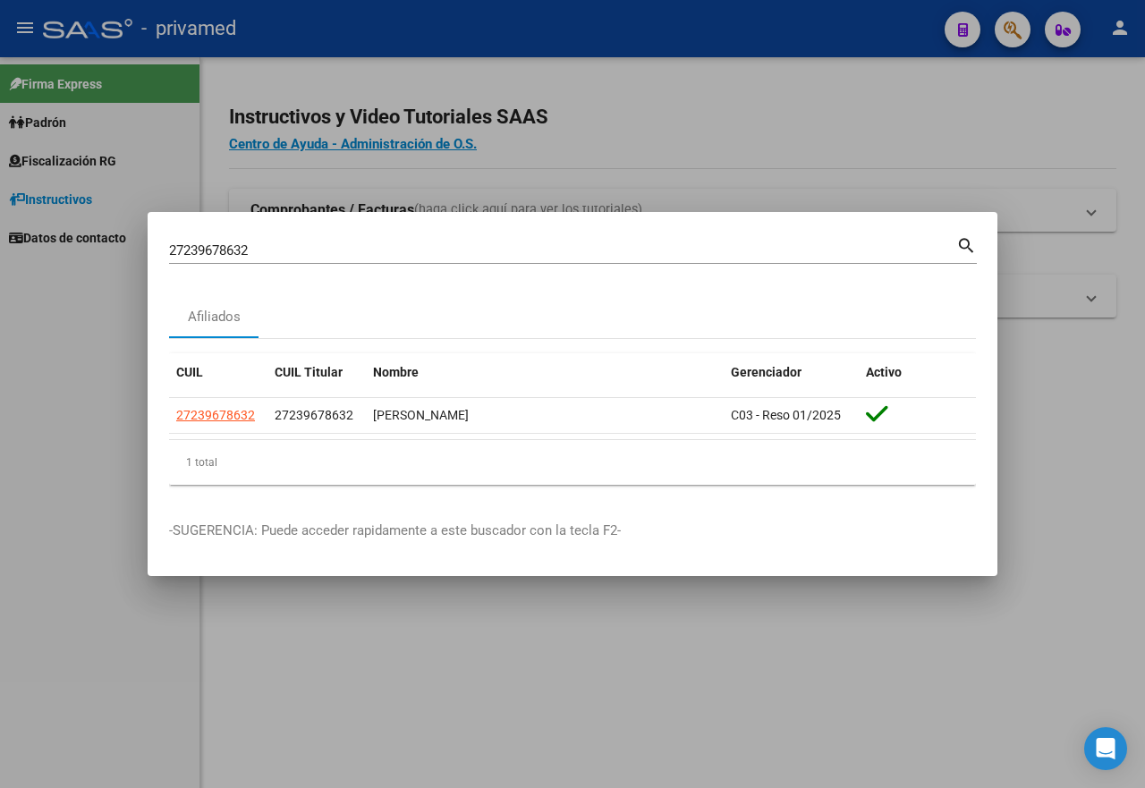
click at [881, 30] on div at bounding box center [572, 394] width 1145 height 788
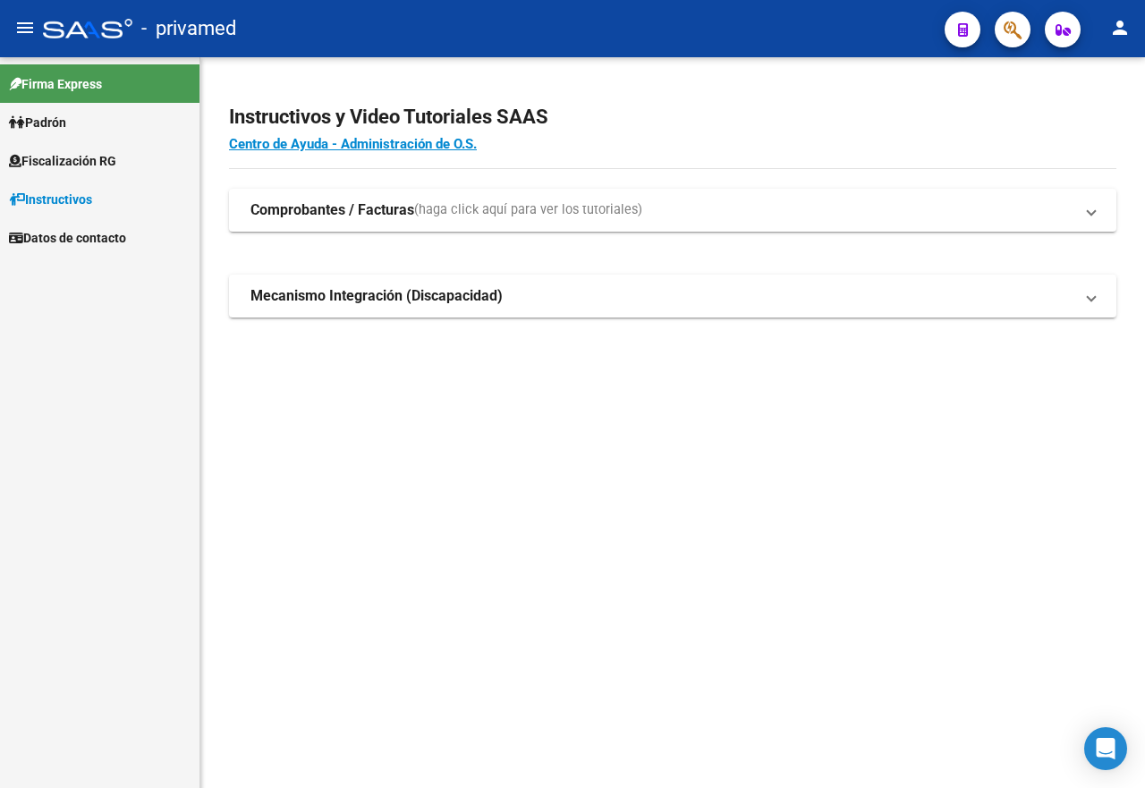
click at [1004, 29] on icon "button" at bounding box center [1013, 30] width 18 height 21
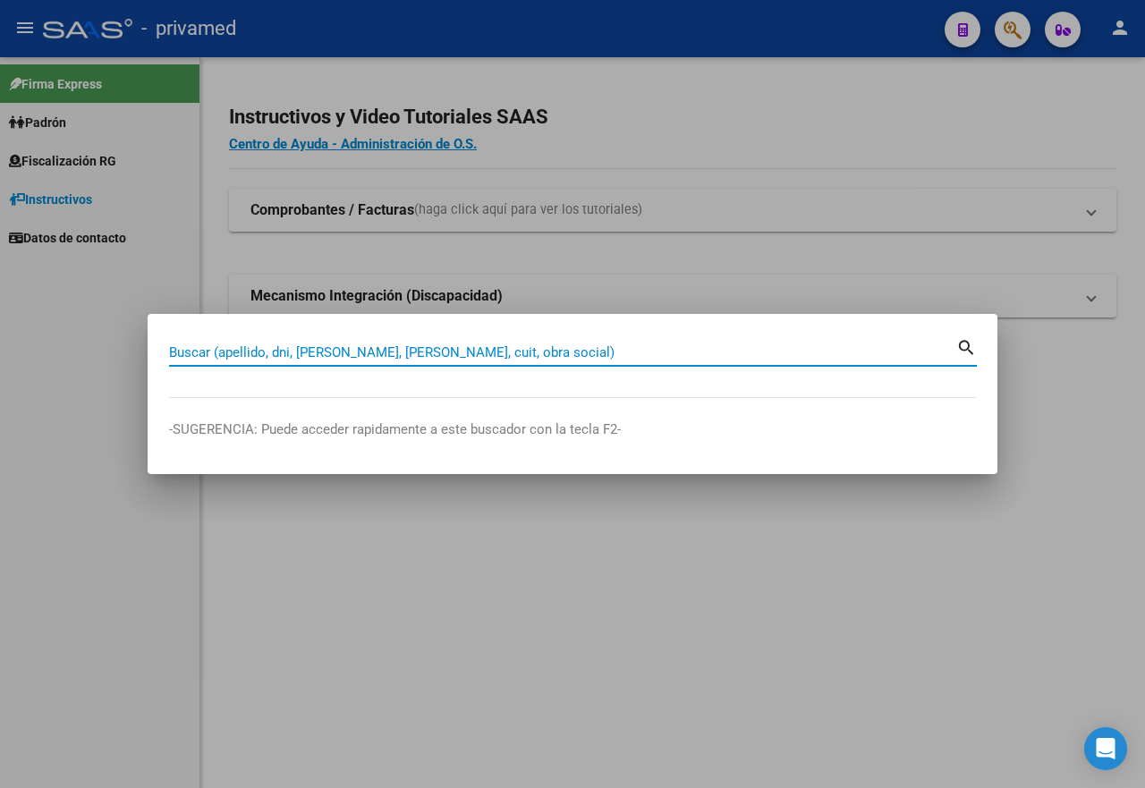
paste input "27200037818"
type input "27200037818"
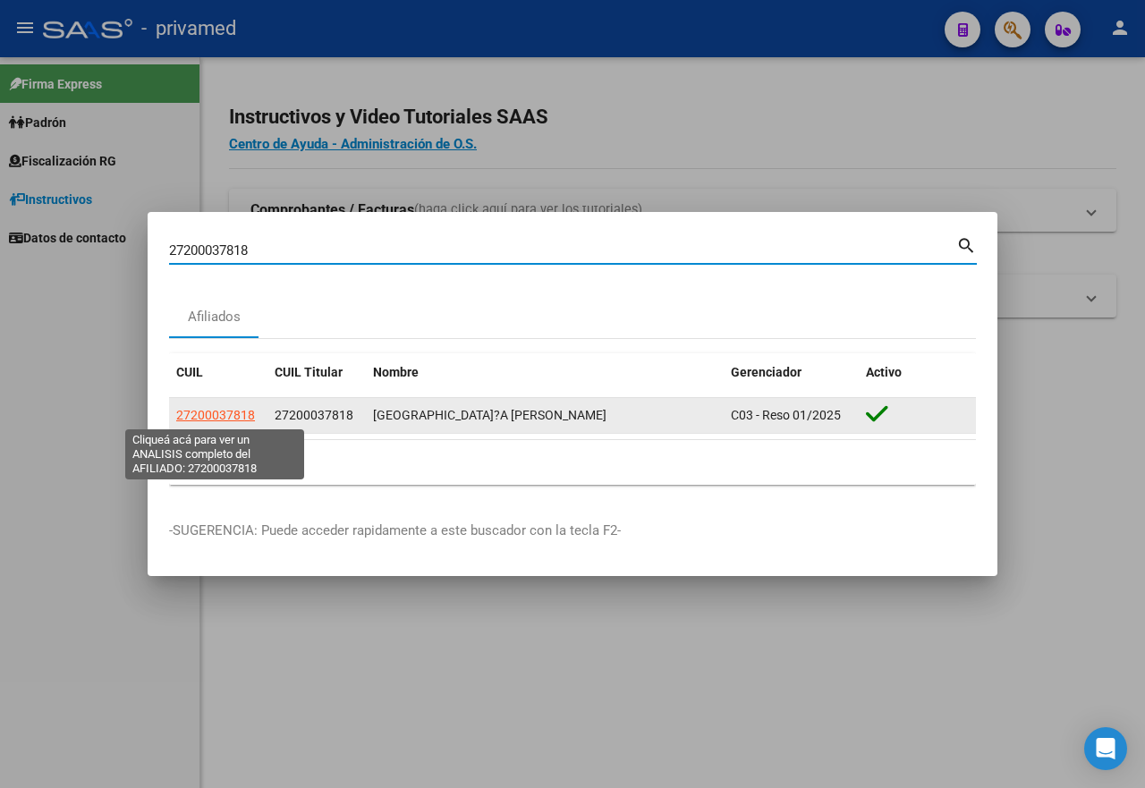
click at [231, 416] on span "27200037818" at bounding box center [215, 415] width 79 height 14
type textarea "27200037818"
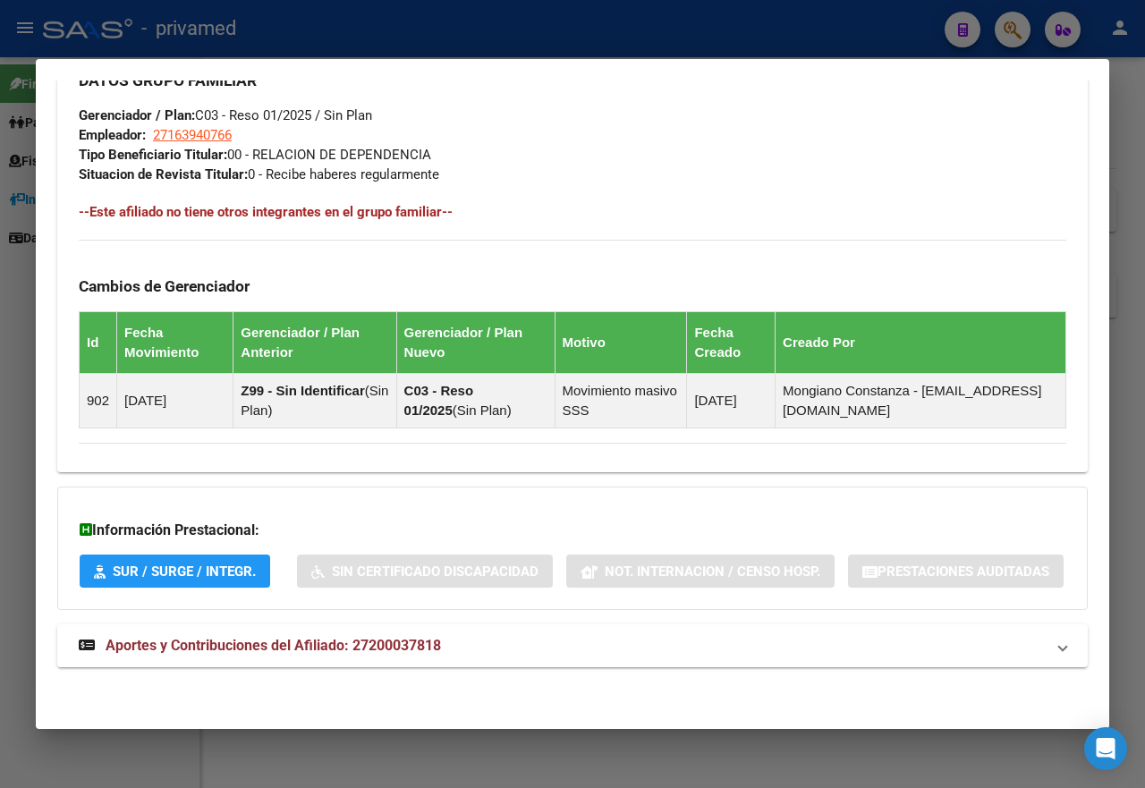
scroll to position [977, 0]
click at [393, 650] on span "Aportes y Contribuciones del Afiliado: 27200037818" at bounding box center [274, 645] width 336 height 17
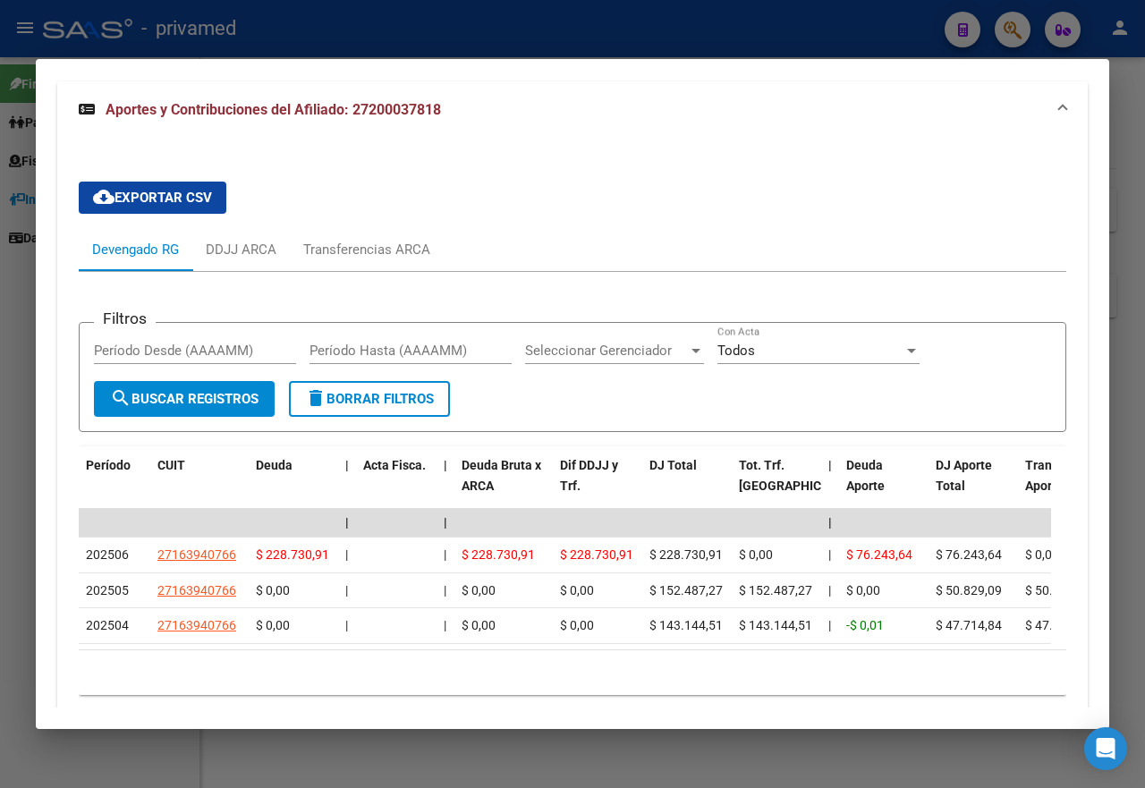
scroll to position [1609, 0]
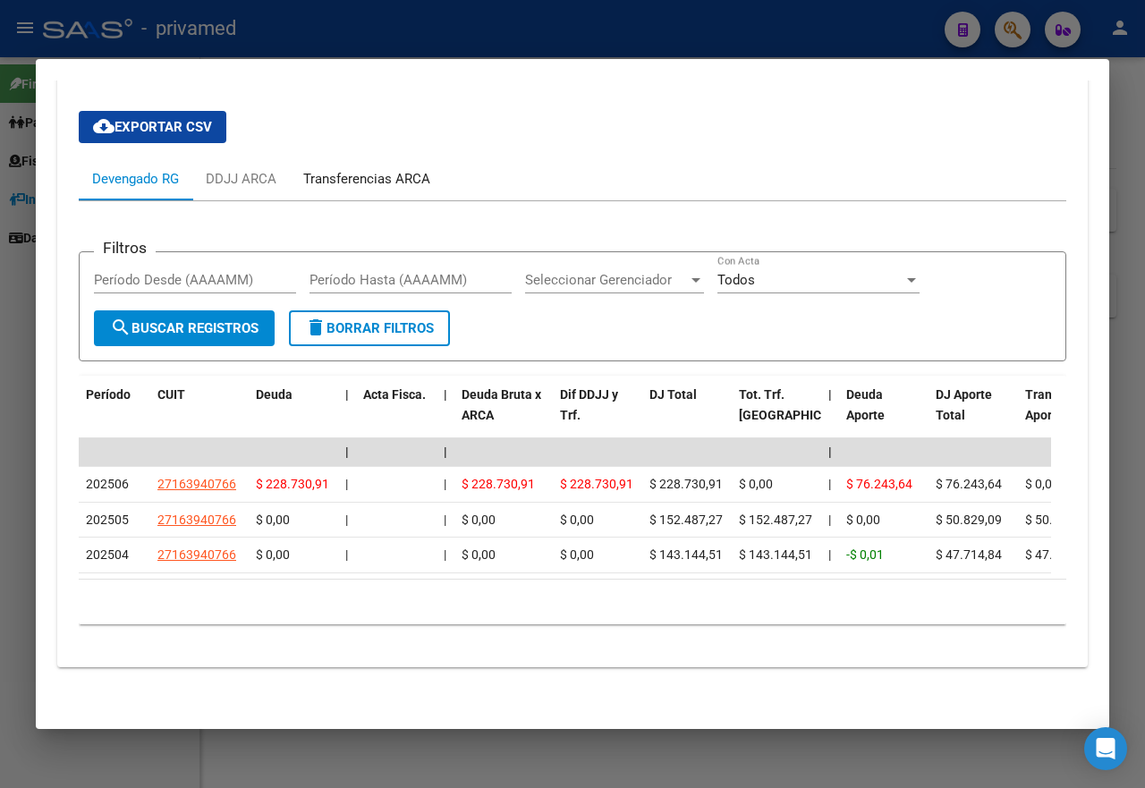
click at [369, 169] on div "Transferencias ARCA" at bounding box center [366, 179] width 127 height 20
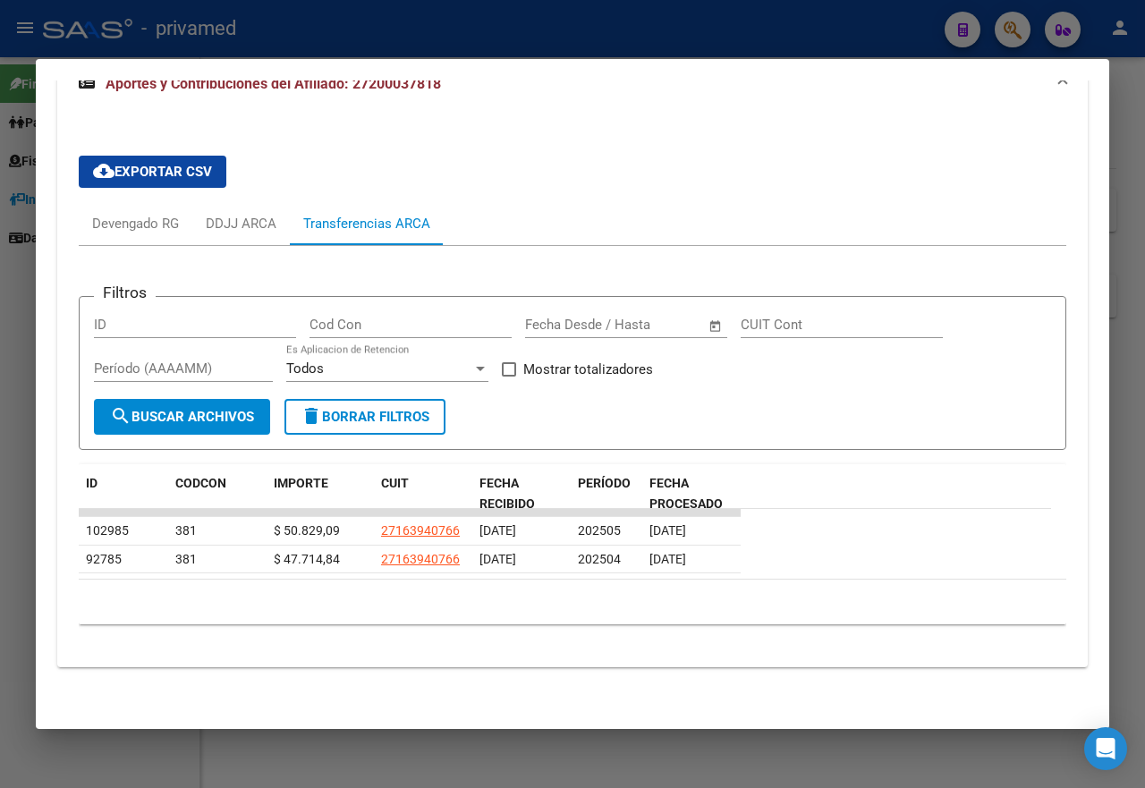
scroll to position [1546, 0]
click at [128, 219] on div "Devengado RG" at bounding box center [135, 224] width 87 height 20
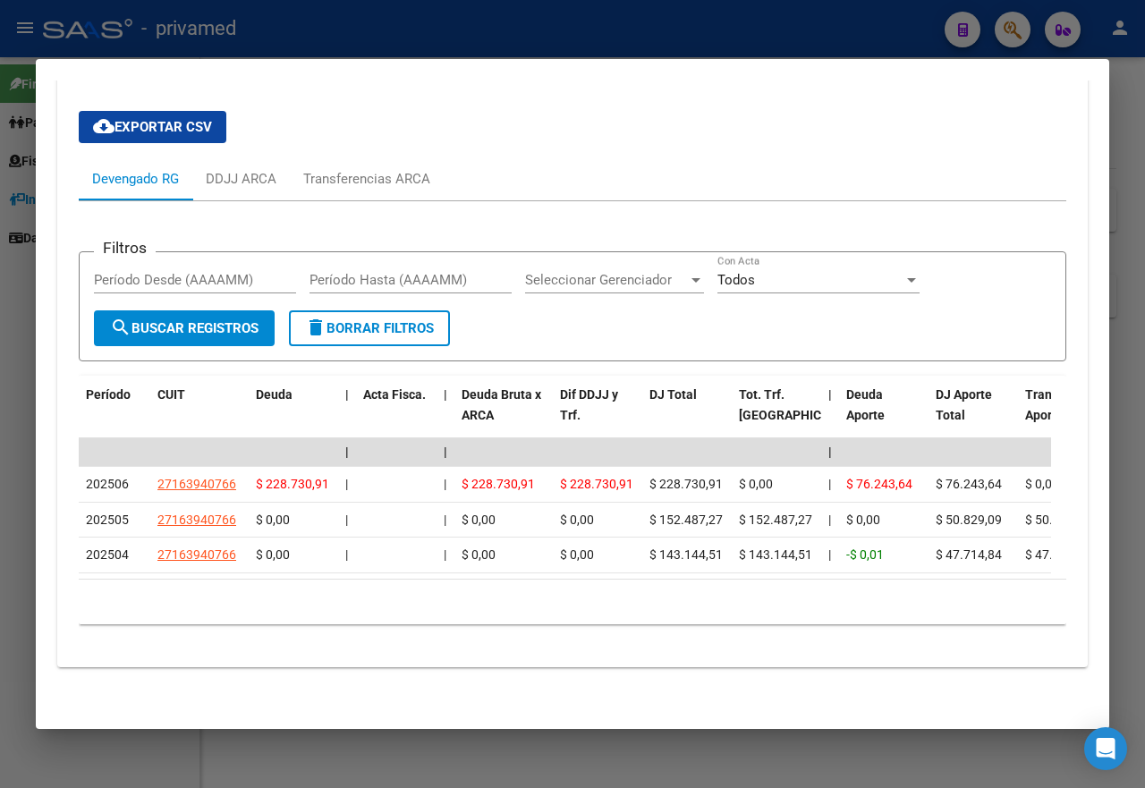
click at [890, 30] on div at bounding box center [572, 394] width 1145 height 788
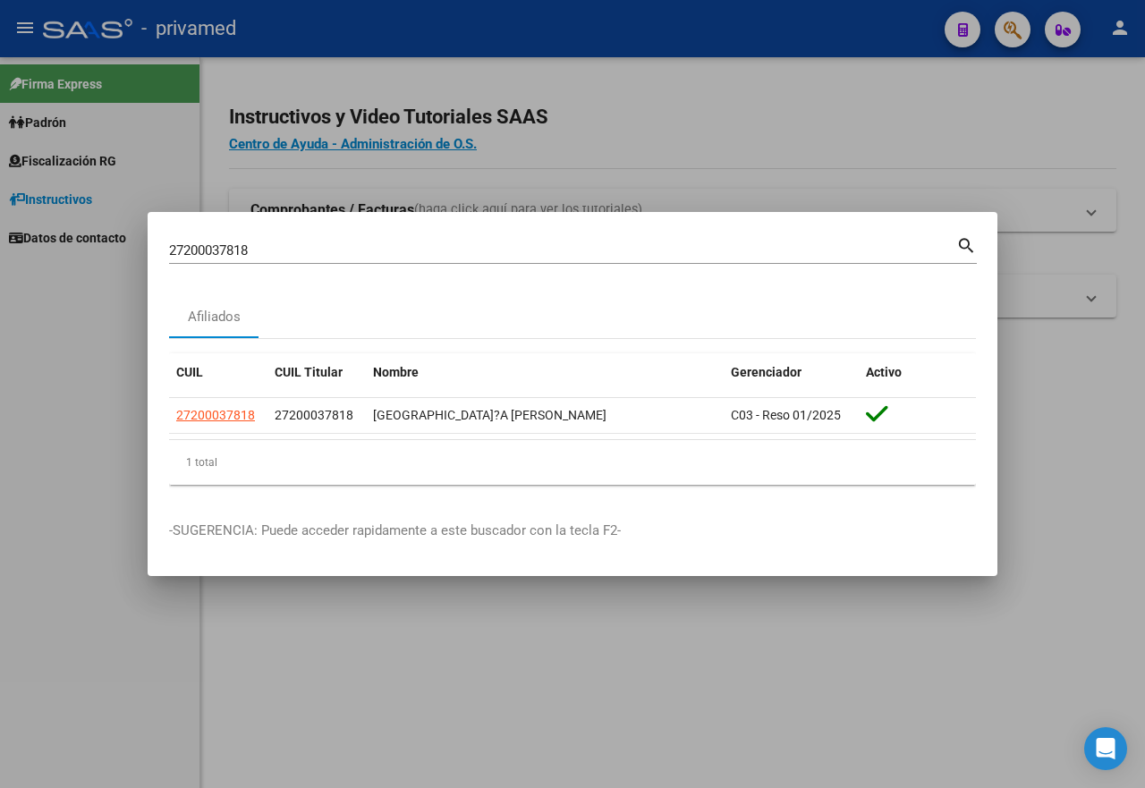
click at [890, 30] on div at bounding box center [572, 394] width 1145 height 788
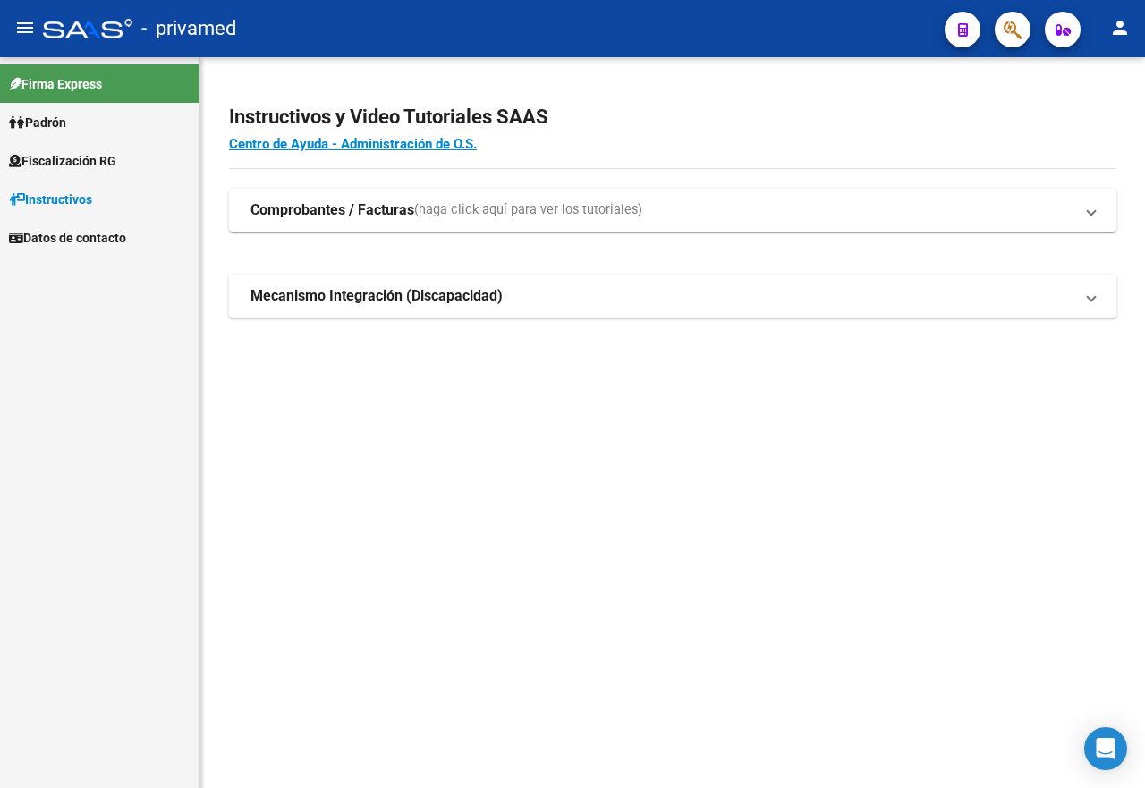
click at [1001, 24] on button "button" at bounding box center [1013, 30] width 36 height 36
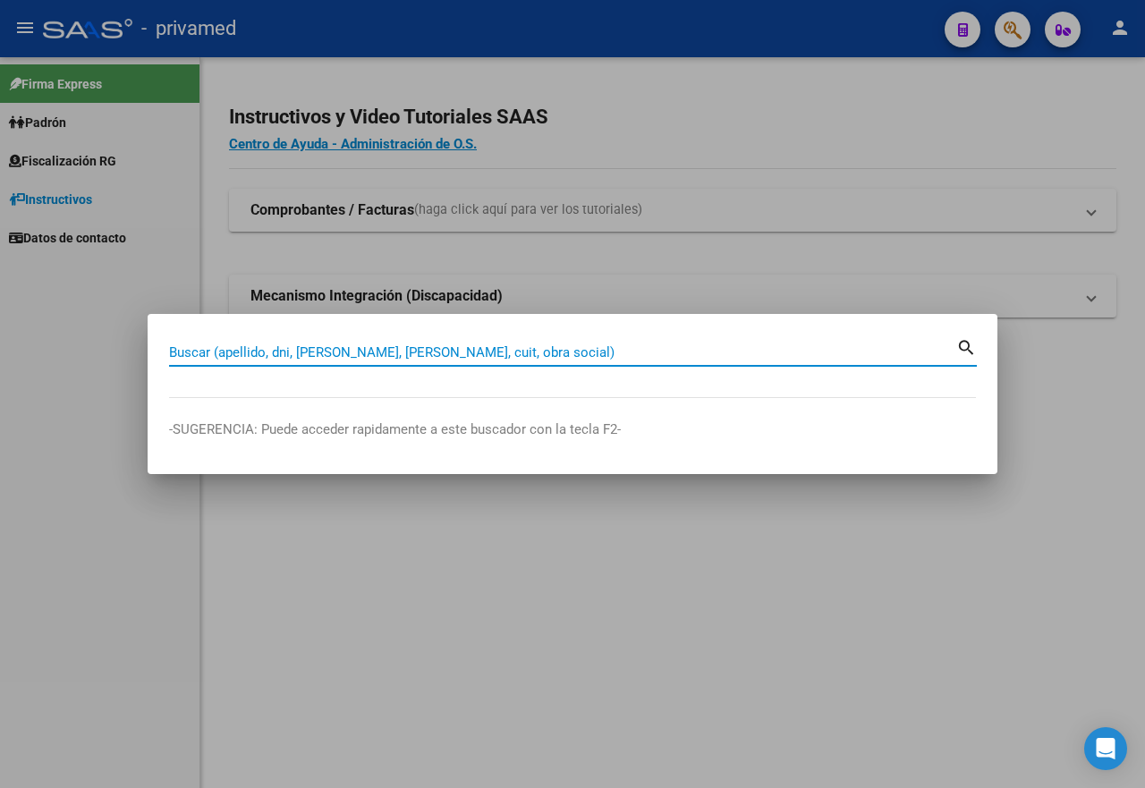
paste input "20273394754"
type input "20273394754"
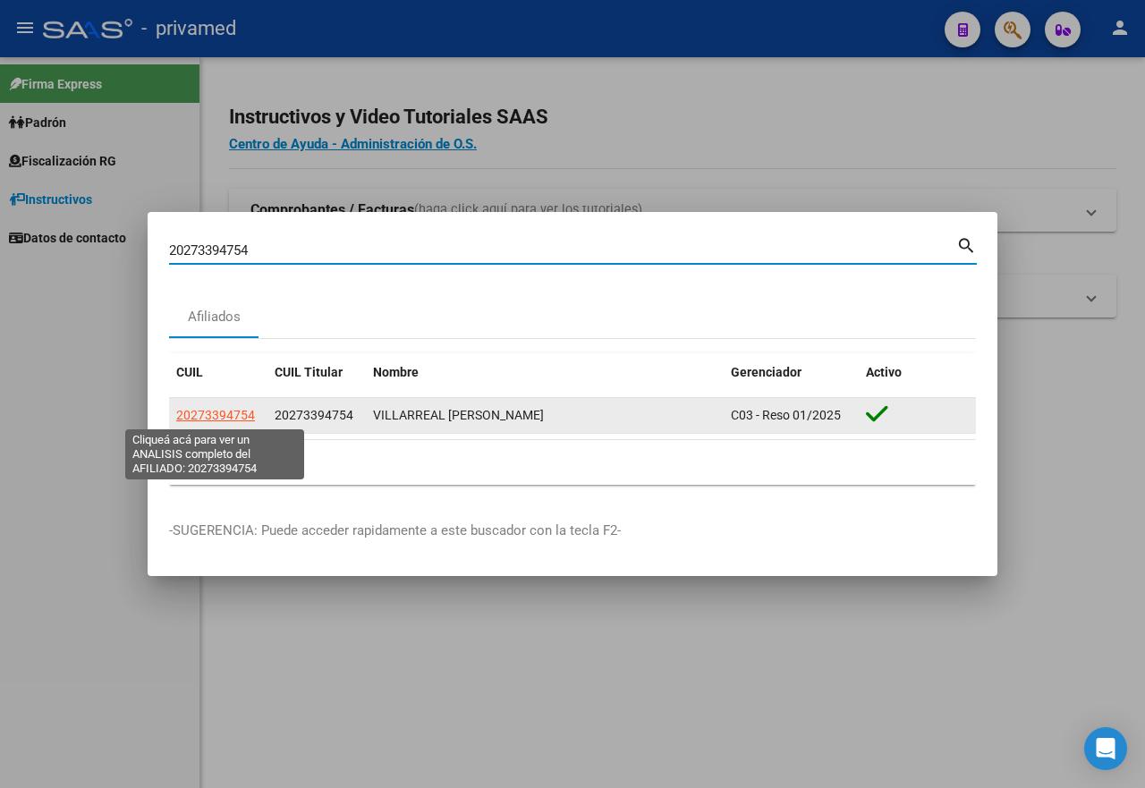
click at [235, 415] on span "20273394754" at bounding box center [215, 415] width 79 height 14
type textarea "20273394754"
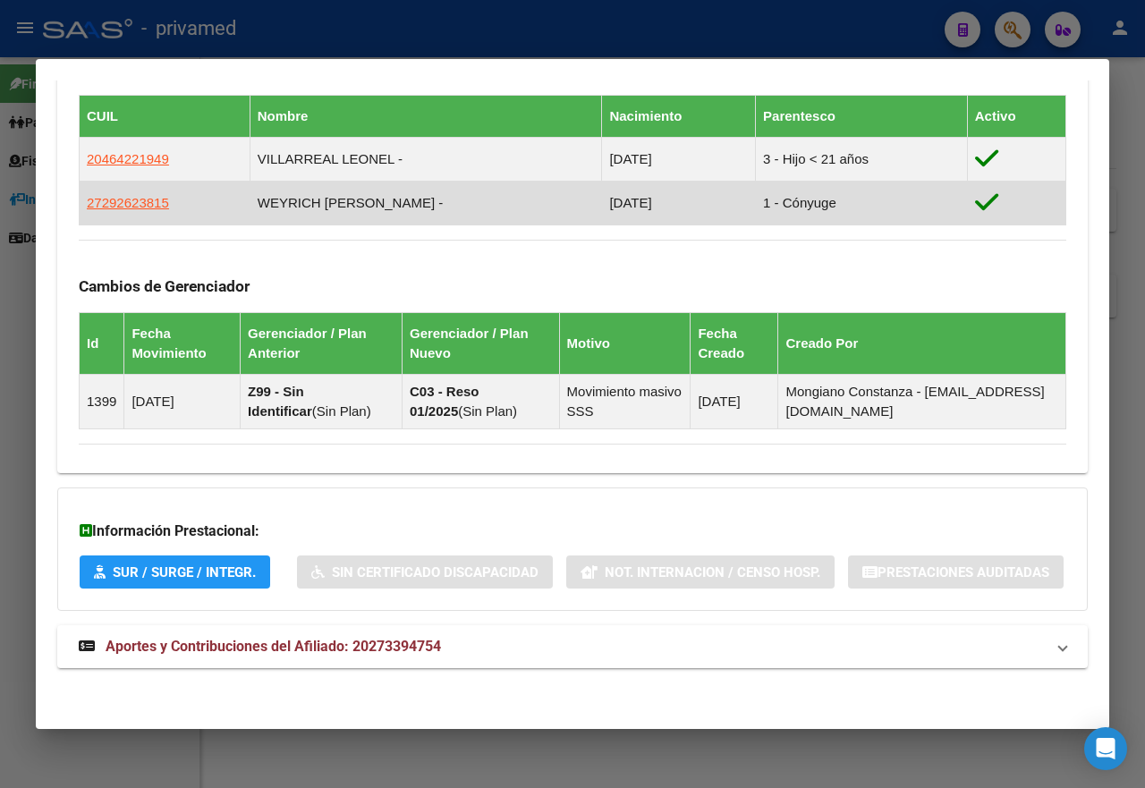
scroll to position [1082, 0]
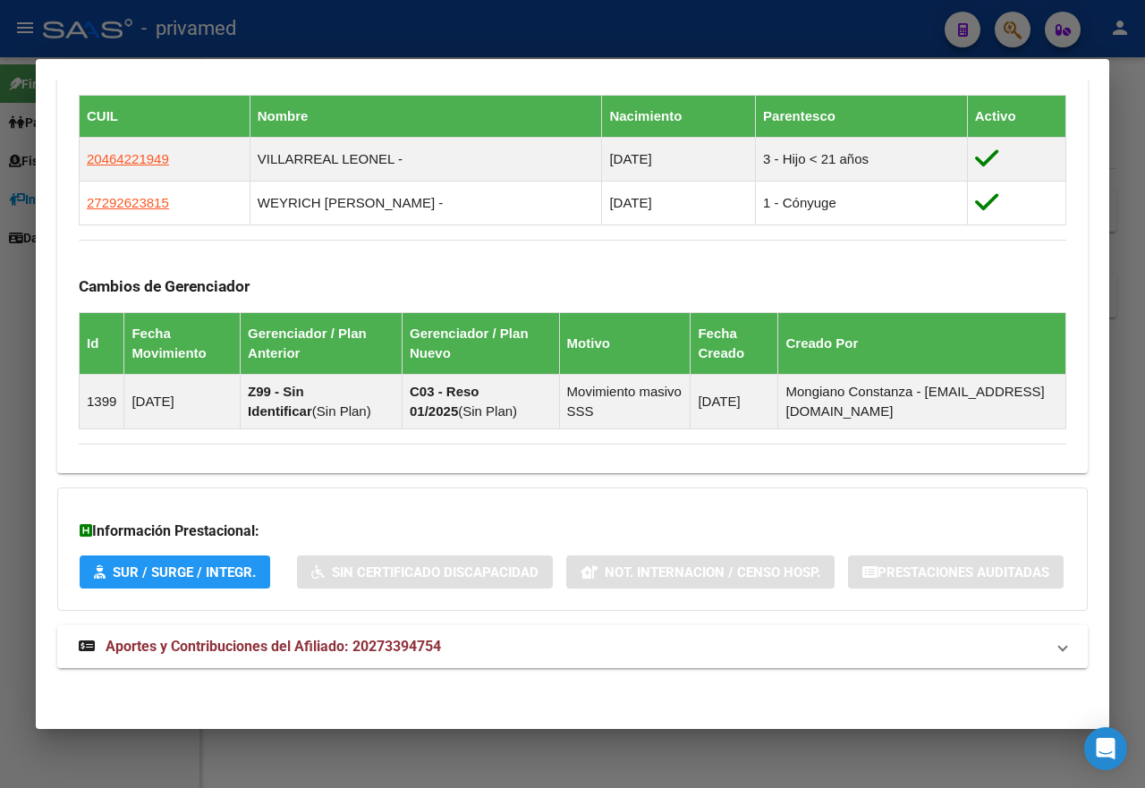
click at [301, 651] on strong "Aportes y Contribuciones del Afiliado: 20273394754" at bounding box center [260, 646] width 362 height 21
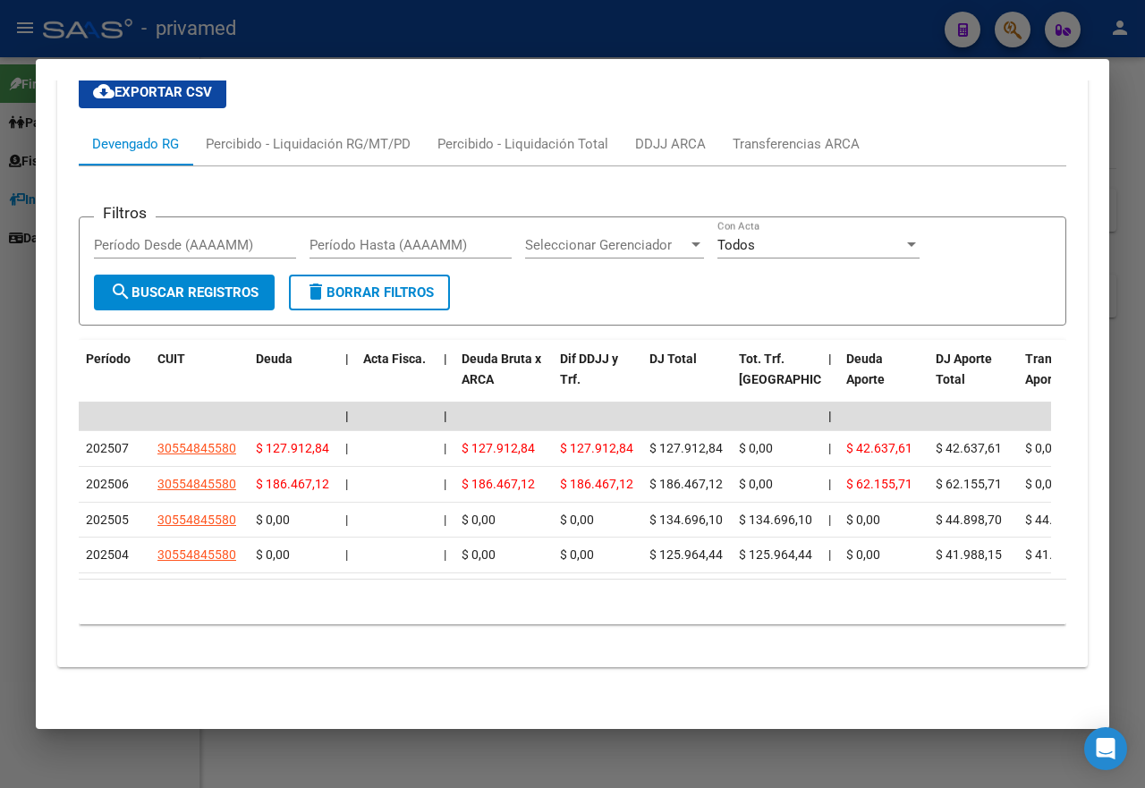
scroll to position [1749, 0]
